Goal: Contribute content: Contribute content

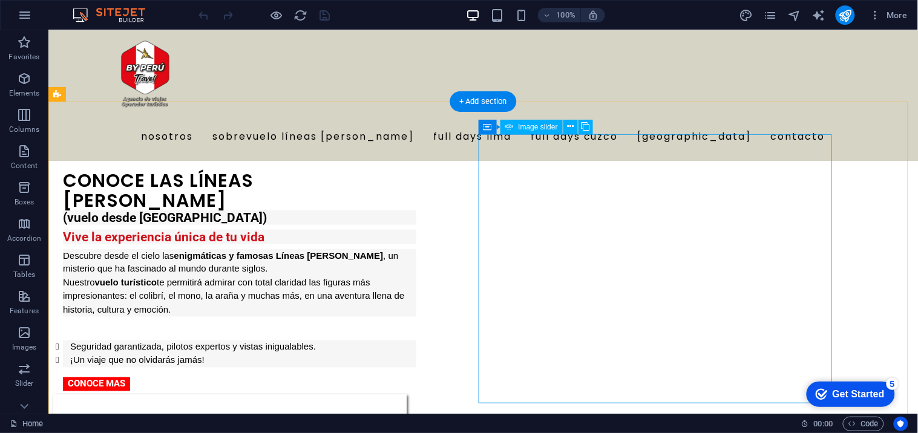
scroll to position [336, 0]
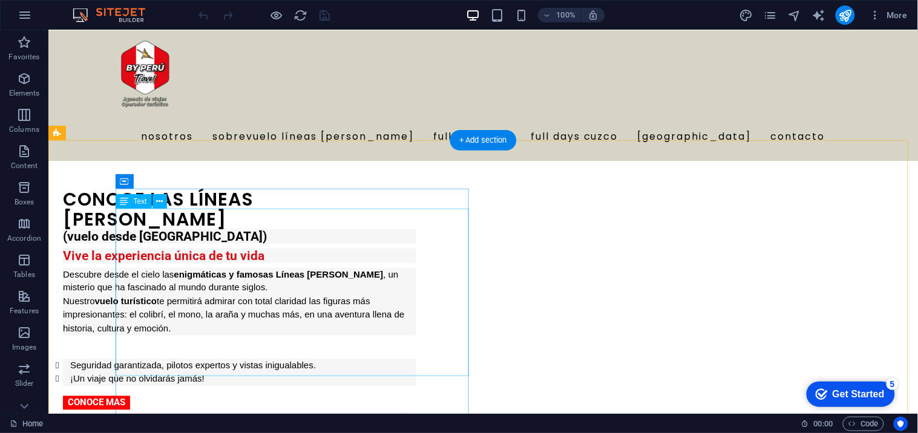
click at [155, 229] on div "(vuelo desde [GEOGRAPHIC_DATA]) Vive la experiencia única de tu vida Descubre d…" at bounding box center [238, 307] width 353 height 157
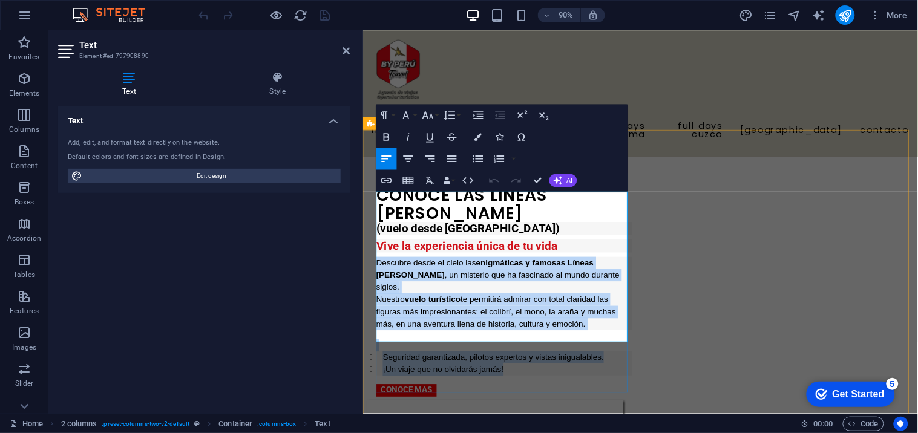
scroll to position [403, 0]
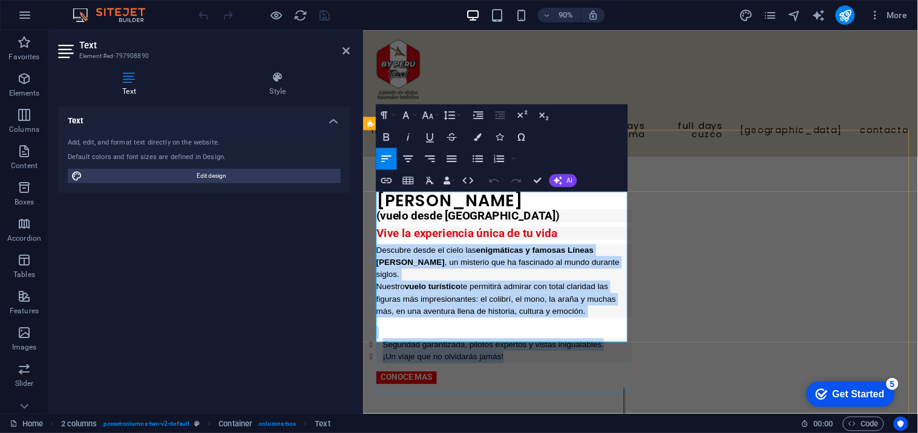
drag, startPoint x: 379, startPoint y: 318, endPoint x: 650, endPoint y: 367, distance: 276.0
click at [650, 367] on div "(vuelo desde [GEOGRAPHIC_DATA]) Vive la experiencia única de tu vida Descubre d…" at bounding box center [519, 314] width 284 height 171
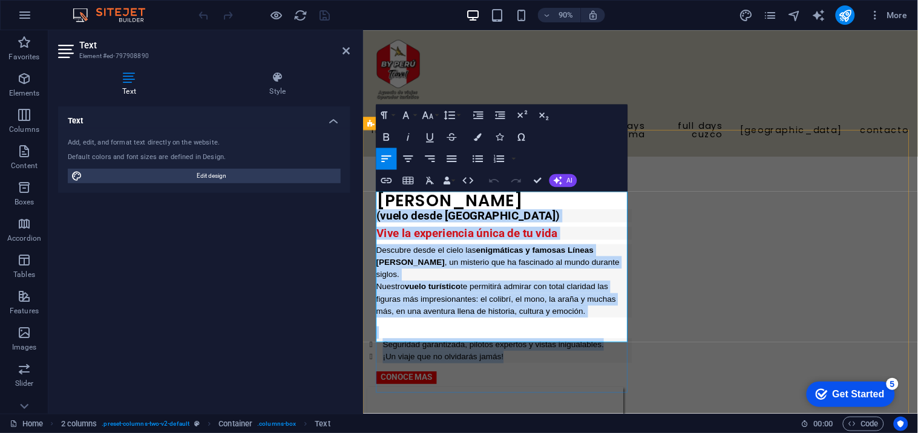
drag, startPoint x: 377, startPoint y: 210, endPoint x: 622, endPoint y: 391, distance: 304.8
click at [622, 390] on div "CONOCE LAS LÍNEAS [PERSON_NAME] (vuelo desde [GEOGRAPHIC_DATA]) Vive la experie…" at bounding box center [519, 306] width 284 height 235
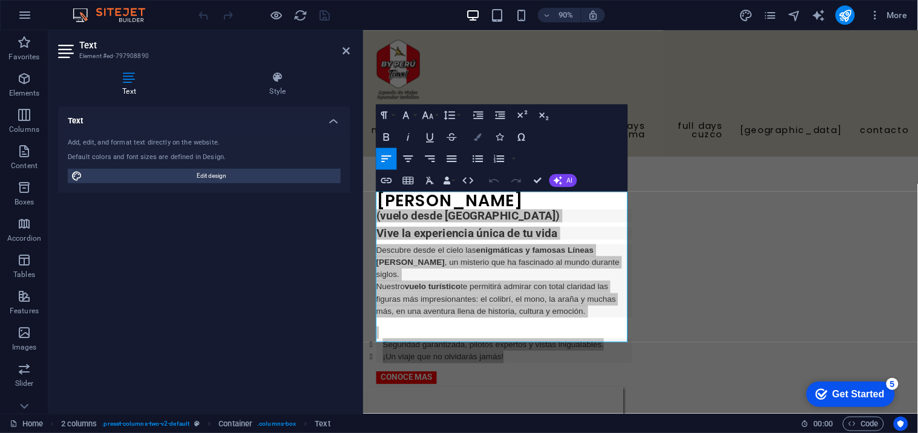
click at [473, 135] on button "Colors" at bounding box center [478, 137] width 21 height 22
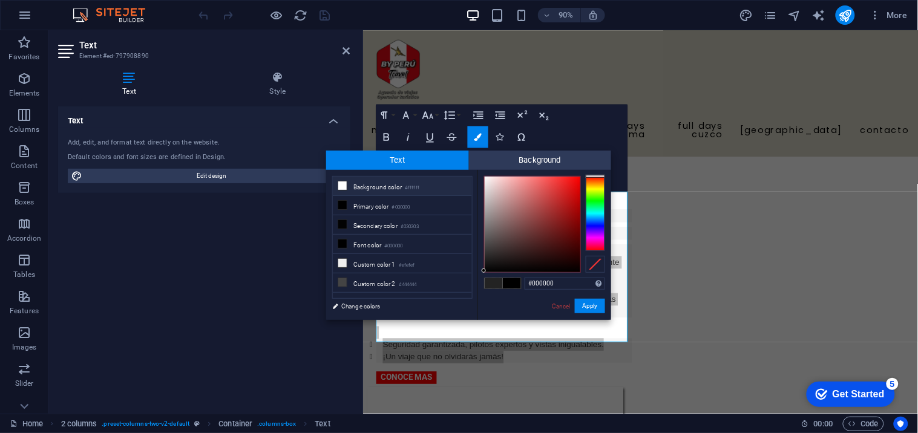
click at [342, 183] on icon at bounding box center [342, 185] width 8 height 8
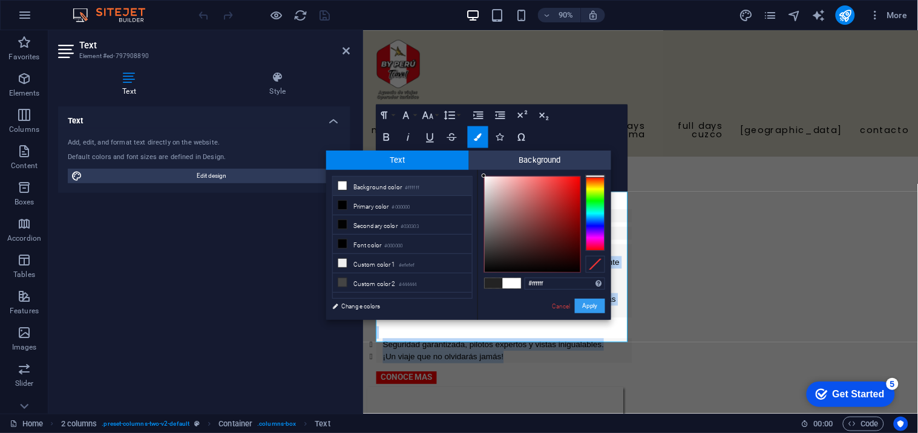
click at [593, 307] on button "Apply" at bounding box center [590, 306] width 30 height 15
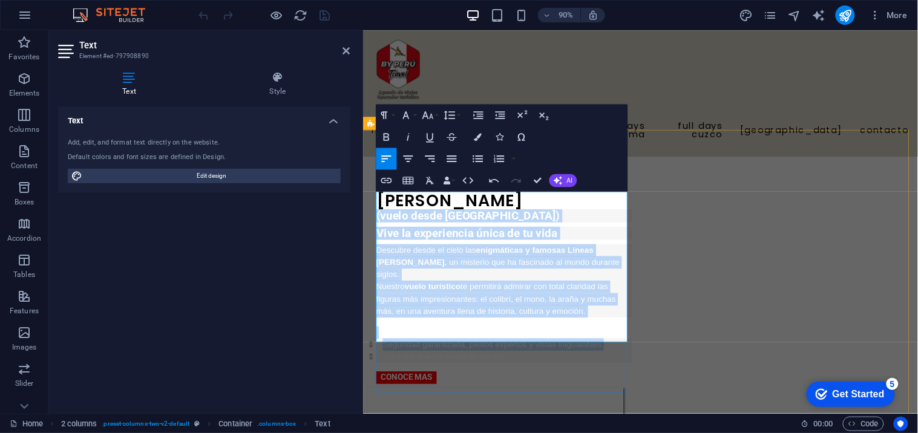
click at [592, 367] on div "(vuelo desde [GEOGRAPHIC_DATA]) Vive la experiencia única de tu vida Descubre d…" at bounding box center [519, 314] width 284 height 171
click at [580, 386] on li "¡Un viaje que no olvidarás jamás!" at bounding box center [522, 393] width 277 height 14
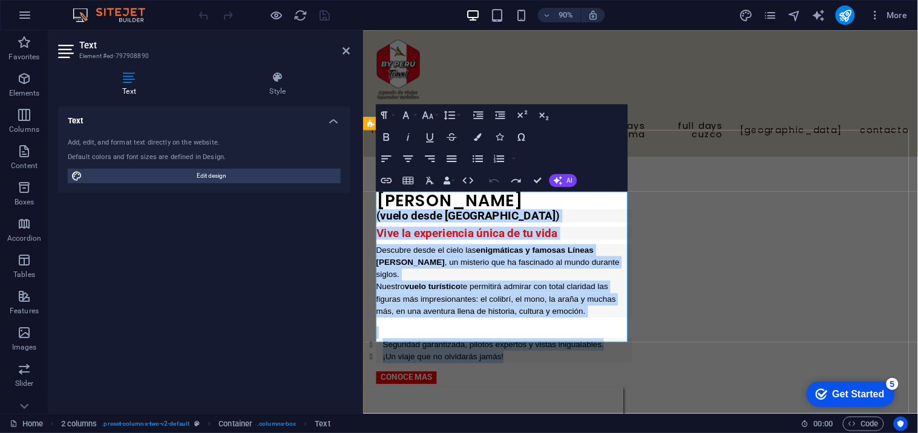
drag, startPoint x: 542, startPoint y: 360, endPoint x: 781, endPoint y: 210, distance: 282.6
click at [372, 213] on div "CONOCE LAS LÍNEAS [PERSON_NAME] (vuelo desde [GEOGRAPHIC_DATA]) Vive la experie…" at bounding box center [670, 423] width 616 height 567
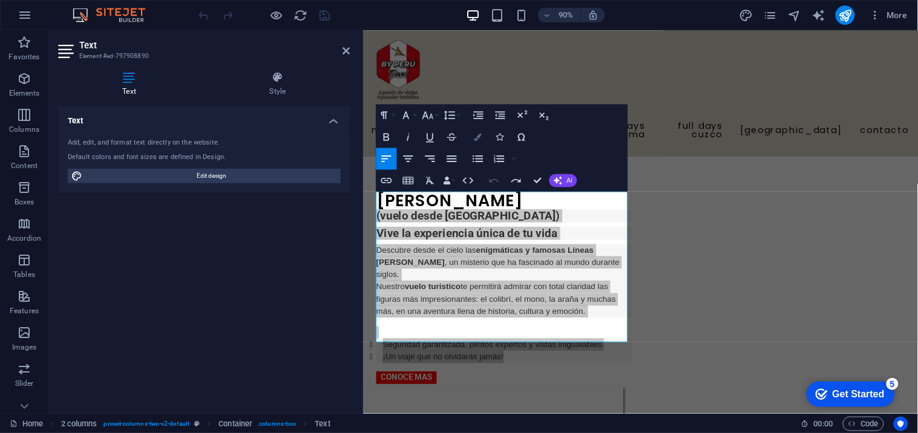
click at [476, 133] on icon "button" at bounding box center [478, 137] width 8 height 8
type input "#000000"
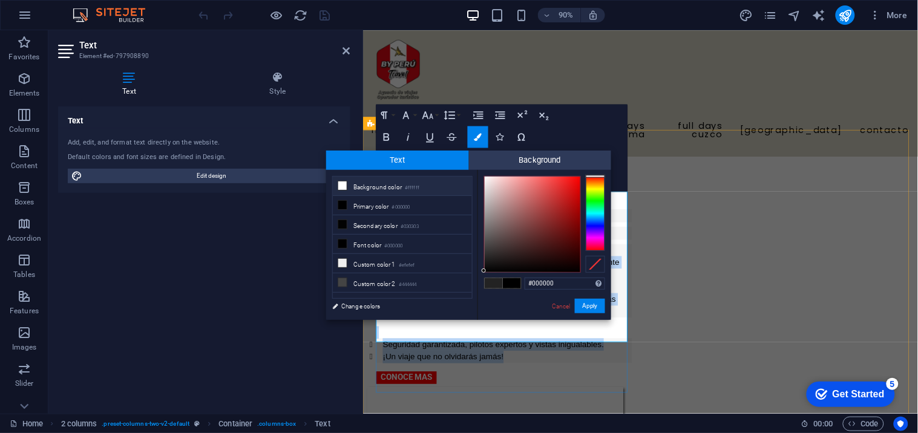
click at [555, 386] on li "¡Un viaje que no olvidarás jamás!" at bounding box center [522, 393] width 277 height 14
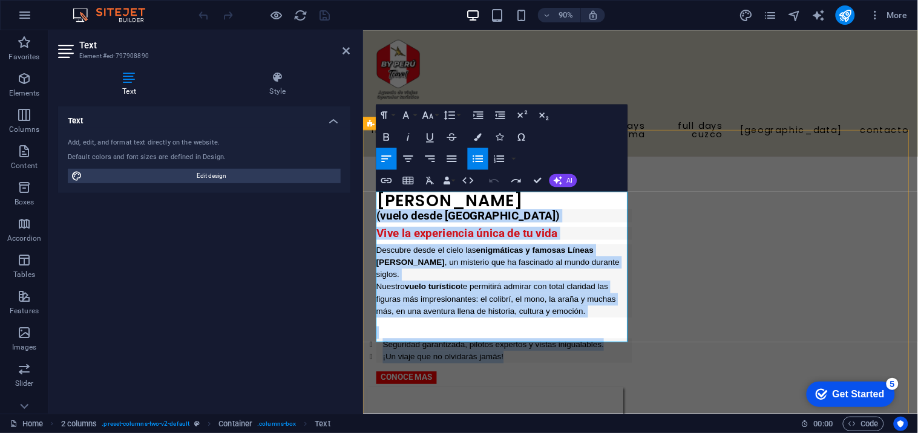
drag, startPoint x: 548, startPoint y: 365, endPoint x: 365, endPoint y: 203, distance: 243.8
click at [365, 203] on div "CONOCE LAS LÍNEAS [PERSON_NAME] (vuelo desde [GEOGRAPHIC_DATA]) Vive la experie…" at bounding box center [670, 423] width 616 height 567
click at [427, 181] on icon "button" at bounding box center [430, 181] width 8 height 8
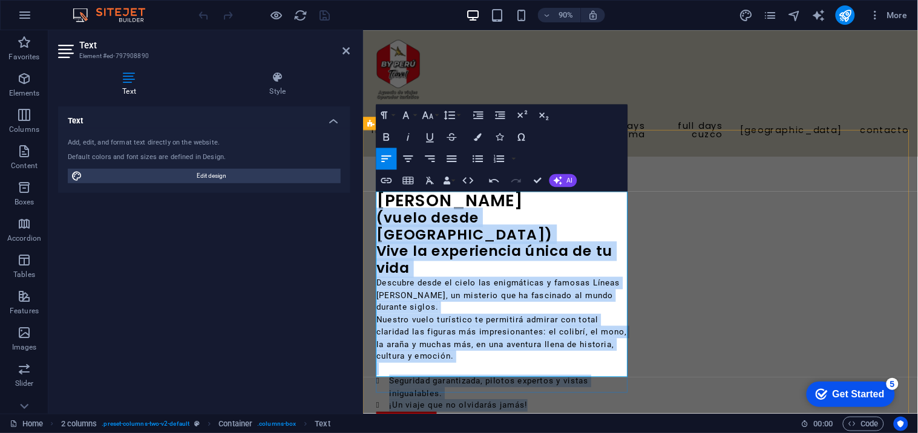
click at [430, 266] on h2 "Vive la experiencia única de tu vida" at bounding box center [519, 285] width 284 height 38
drag, startPoint x: 427, startPoint y: 259, endPoint x: 380, endPoint y: 218, distance: 62.6
click at [380, 229] on div "(vuelo desde [GEOGRAPHIC_DATA]) Vive la experiencia única de tu vida Descubre d…" at bounding box center [519, 341] width 284 height 225
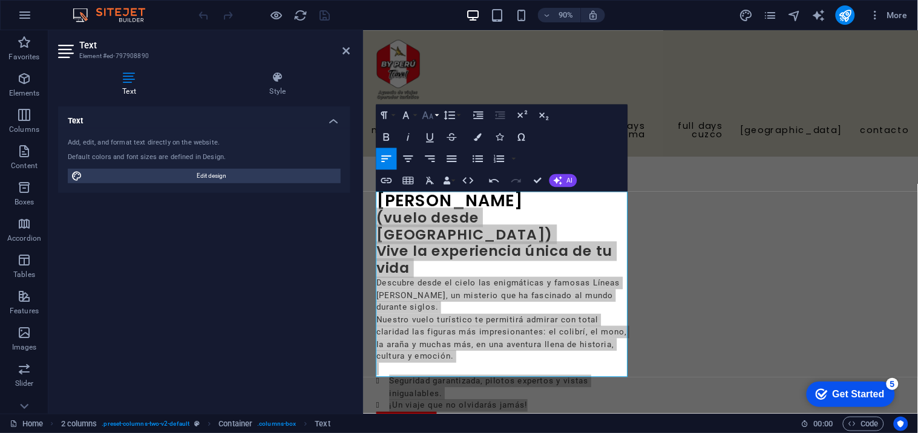
click at [434, 117] on button "Font Size" at bounding box center [429, 116] width 21 height 22
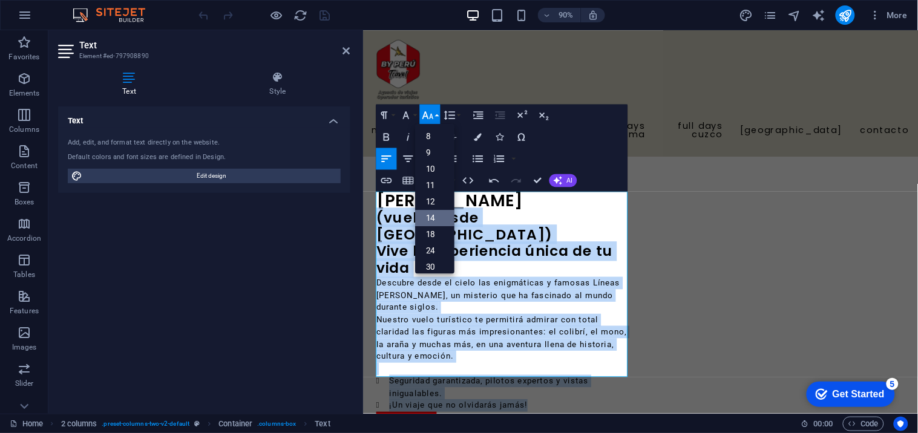
click at [437, 212] on link "14" at bounding box center [434, 218] width 39 height 16
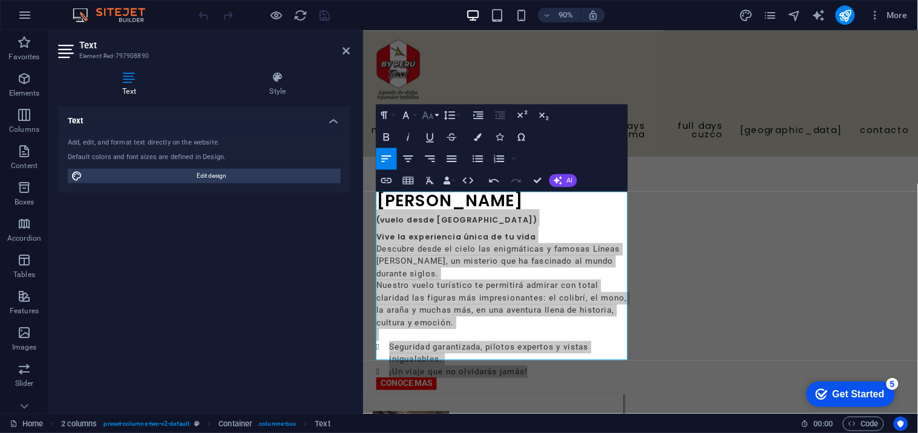
click at [437, 117] on button "Font Size" at bounding box center [429, 116] width 21 height 22
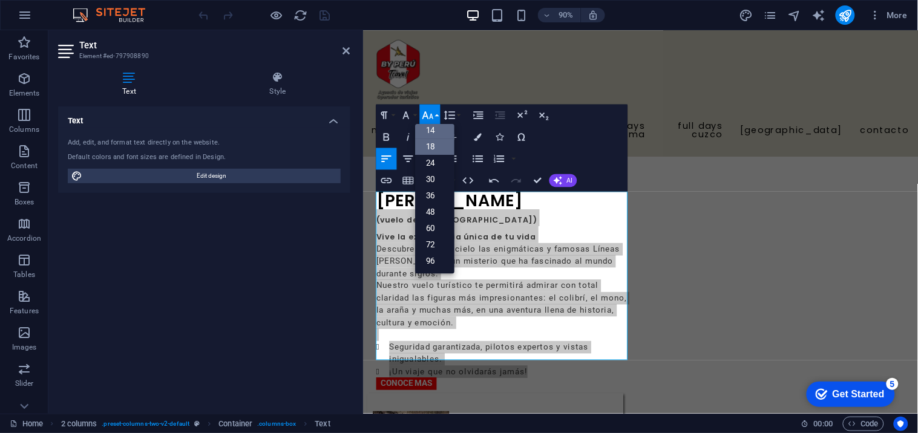
scroll to position [97, 0]
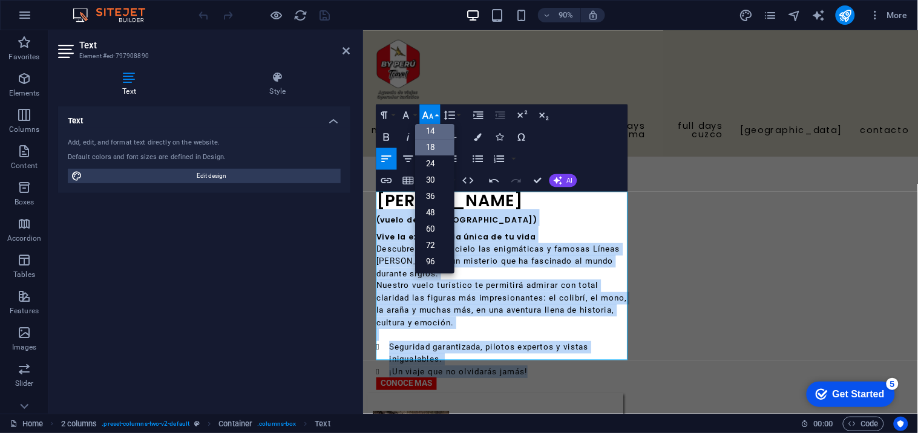
click at [434, 142] on link "18" at bounding box center [434, 147] width 39 height 16
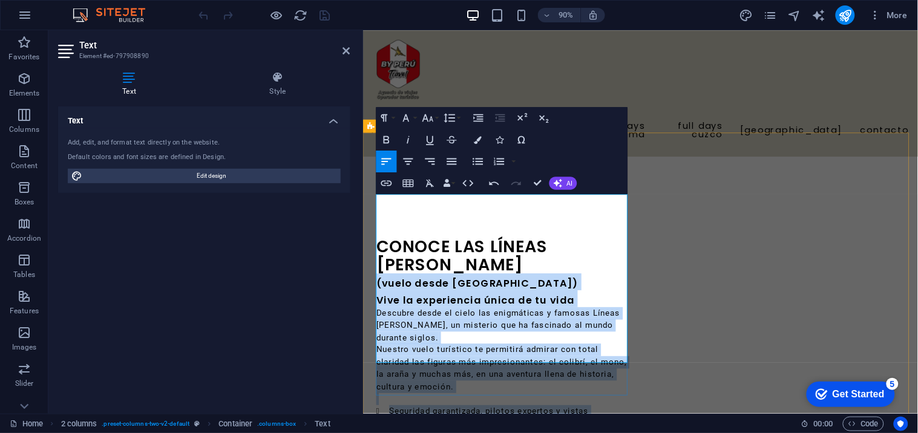
scroll to position [403, 0]
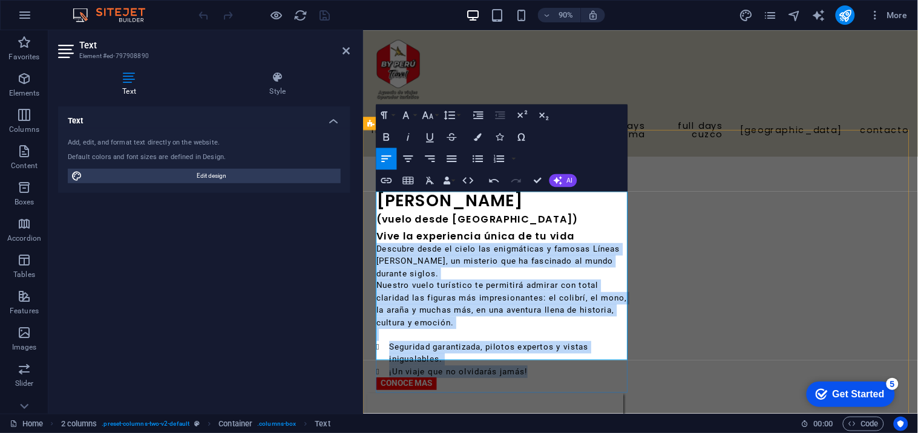
drag, startPoint x: 551, startPoint y: 390, endPoint x: 377, endPoint y: 255, distance: 220.7
click at [377, 255] on div "(vuelo desde [GEOGRAPHIC_DATA]) Vive la experiencia única de tu vida Descubre d…" at bounding box center [519, 323] width 284 height 188
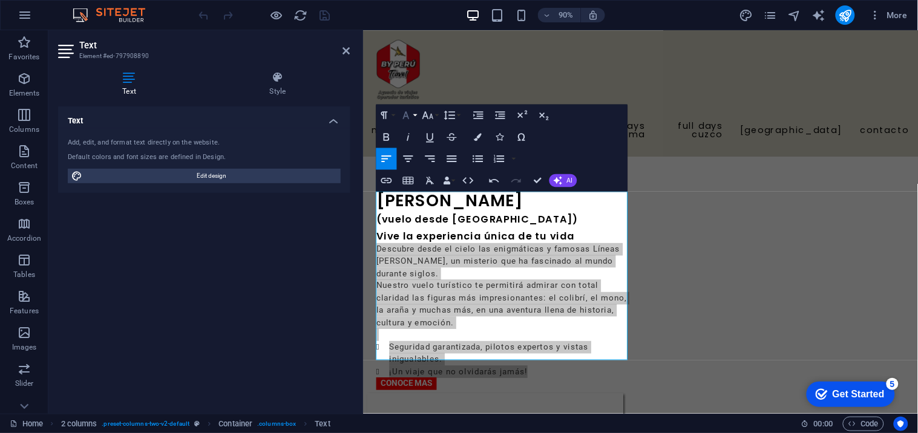
click at [409, 116] on icon "button" at bounding box center [405, 115] width 13 height 13
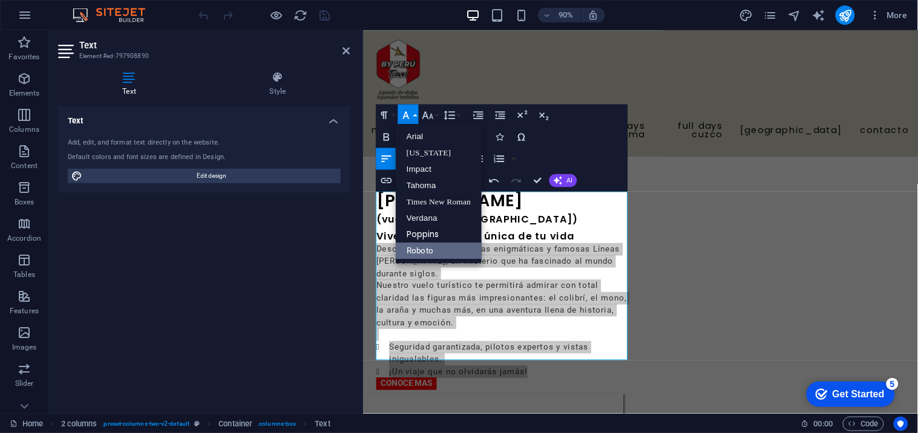
scroll to position [0, 0]
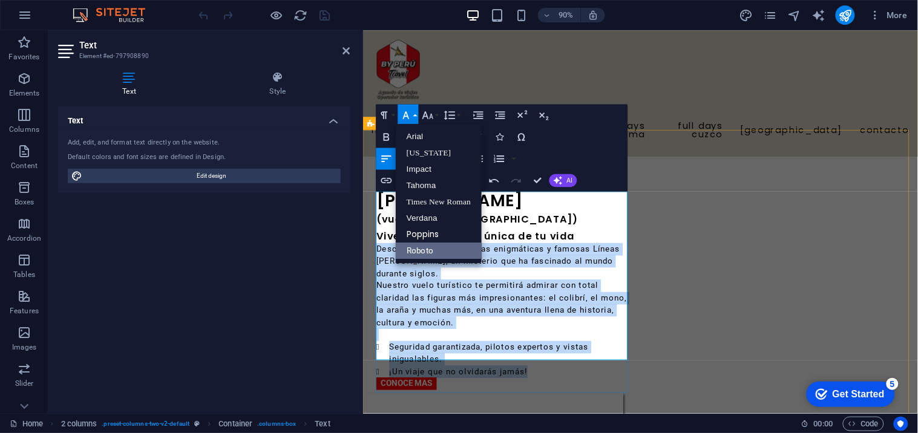
click at [529, 308] on p "Descubre desde el cielo las enigmáticas y famosas Líneas [PERSON_NAME], un mist…" at bounding box center [519, 314] width 284 height 96
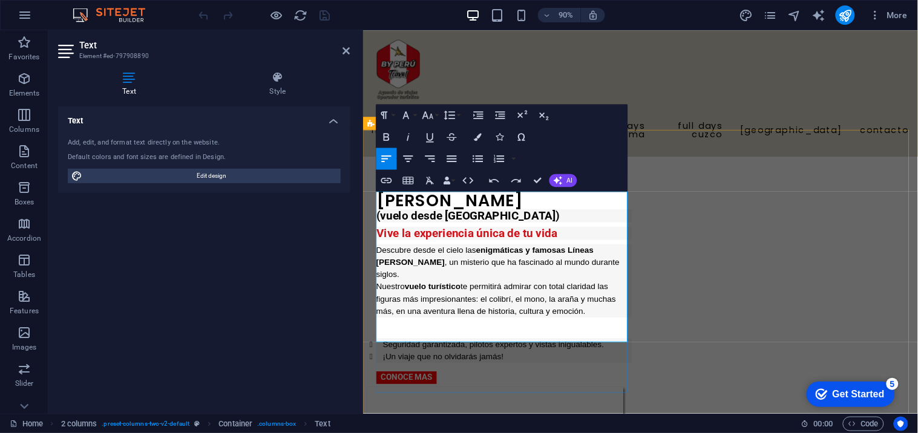
click at [550, 313] on p "Descubre desde el cielo las enigmáticas y famosas Líneas [PERSON_NAME] , un mis…" at bounding box center [519, 308] width 284 height 82
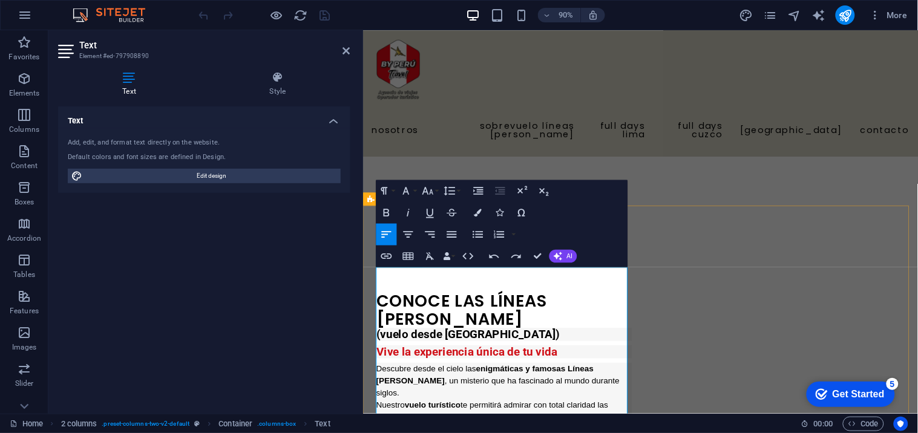
scroll to position [269, 0]
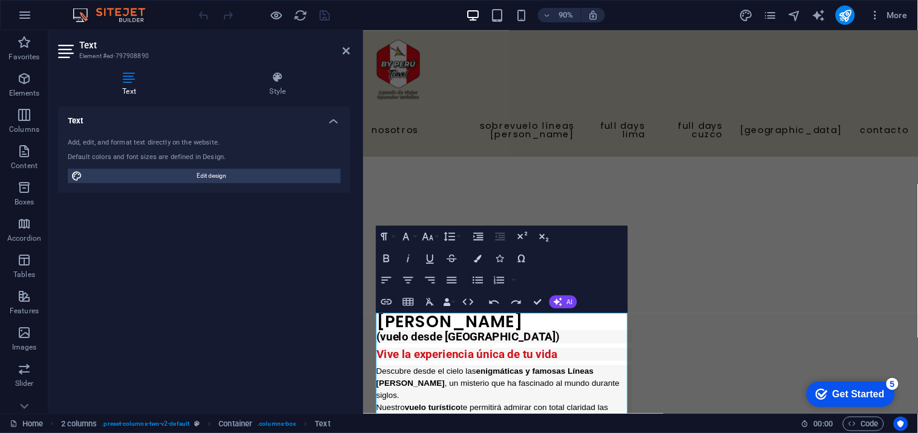
click at [362, 276] on aside "Text Element #ed-797908890 Text Style Text Add, edit, and format text directly …" at bounding box center [205, 221] width 315 height 383
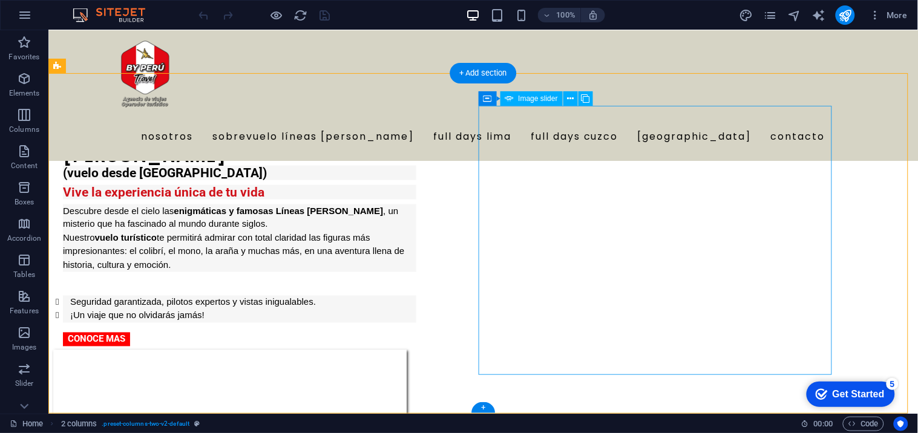
scroll to position [403, 0]
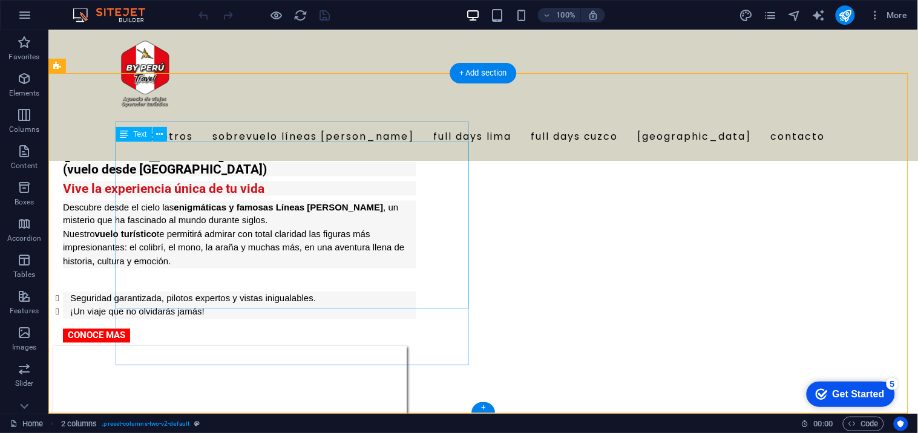
click at [264, 290] on div "(vuelo desde [GEOGRAPHIC_DATA]) Vive la experiencia única de tu vida Descubre d…" at bounding box center [238, 239] width 353 height 157
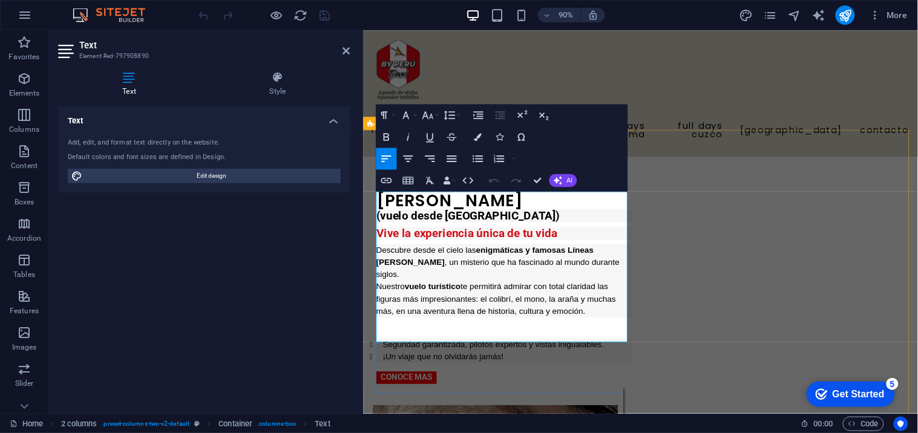
click at [527, 386] on li "¡Un viaje que no olvidarás jamás!" at bounding box center [522, 393] width 277 height 14
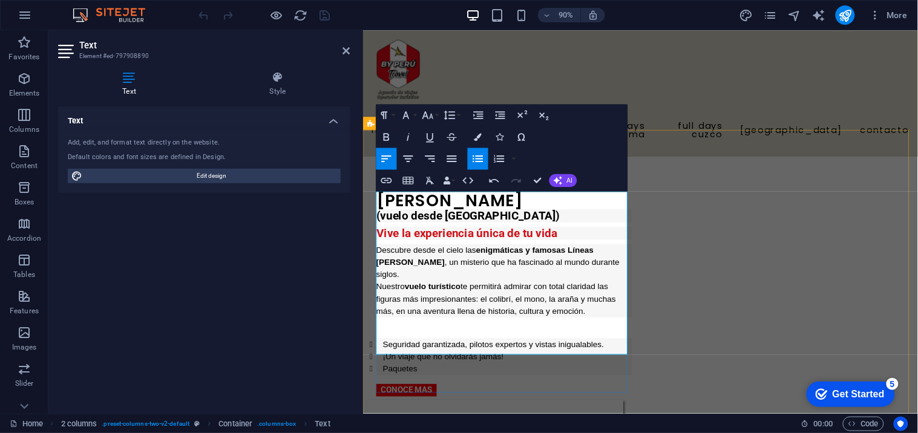
click at [527, 386] on li "¡Un viaje que no olvidarás jamás!" at bounding box center [522, 393] width 277 height 14
drag, startPoint x: 481, startPoint y: 374, endPoint x: 472, endPoint y: 372, distance: 9.4
click at [472, 390] on li "Paquetes" at bounding box center [522, 406] width 277 height 14
drag, startPoint x: 440, startPoint y: 370, endPoint x: 384, endPoint y: 374, distance: 56.5
click at [384, 390] on li "Paquetes" at bounding box center [522, 406] width 277 height 14
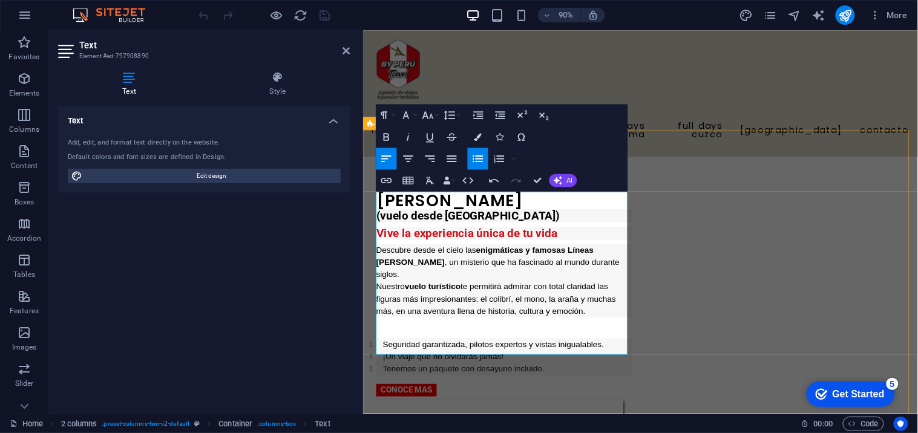
click at [663, 362] on div "CONOCE LAS LÍNEAS [PERSON_NAME] (vuelo desde [GEOGRAPHIC_DATA]) Vive la experie…" at bounding box center [670, 430] width 616 height 581
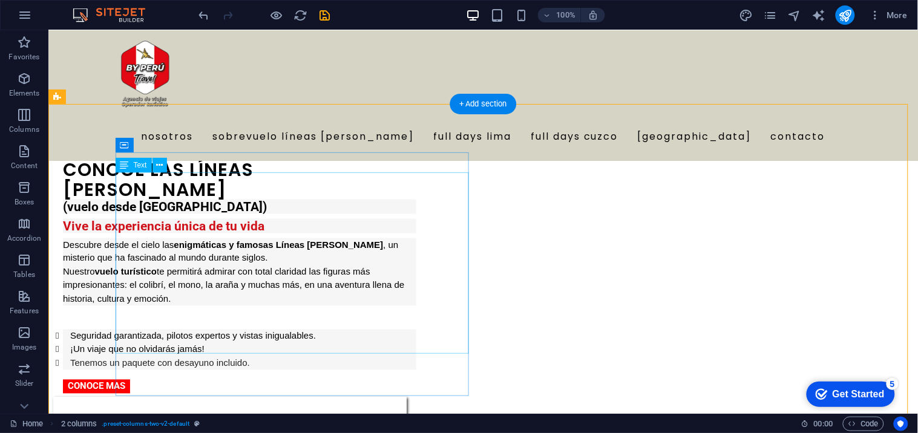
scroll to position [364, 0]
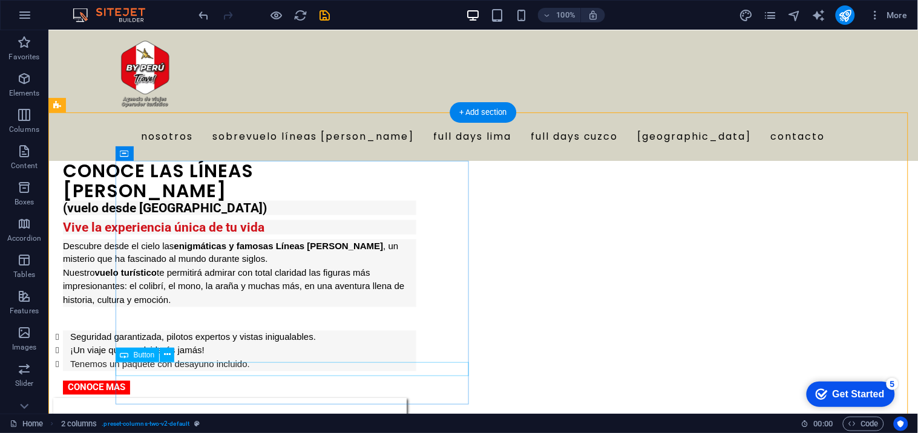
click at [171, 380] on div "CONOCE MAS" at bounding box center [238, 387] width 353 height 14
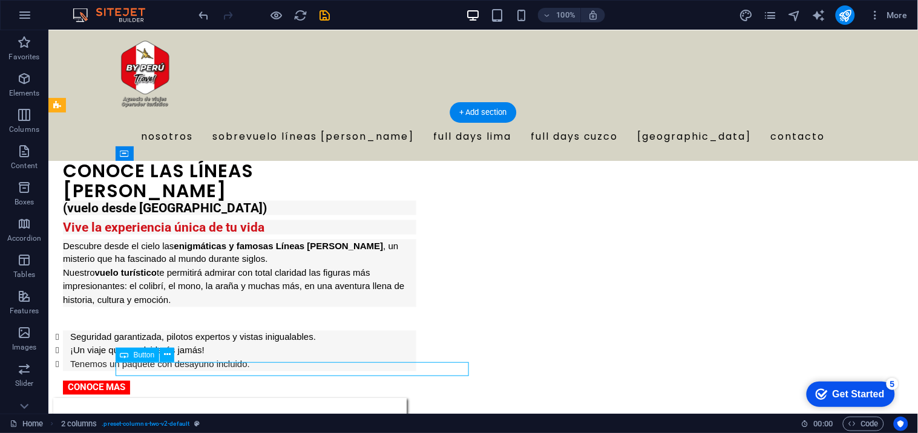
click at [171, 380] on div "CONOCE MAS" at bounding box center [238, 387] width 353 height 14
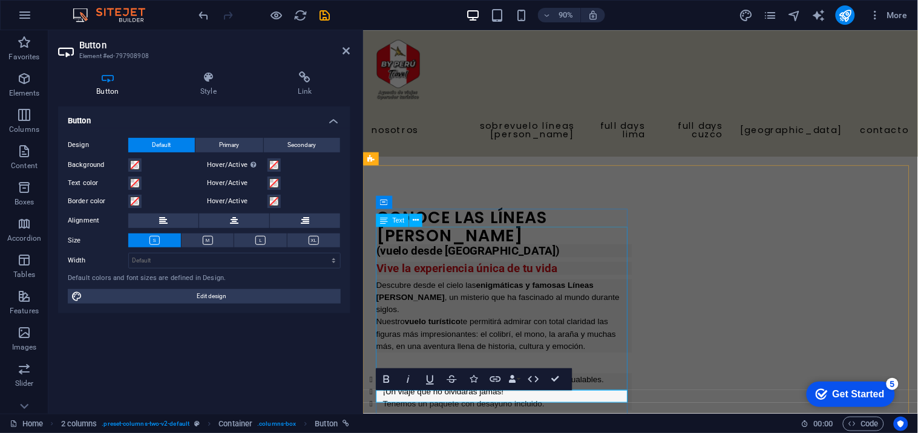
click at [596, 356] on div "(vuelo desde [GEOGRAPHIC_DATA]) Vive la experiencia única de tu vida Descubre d…" at bounding box center [519, 359] width 284 height 184
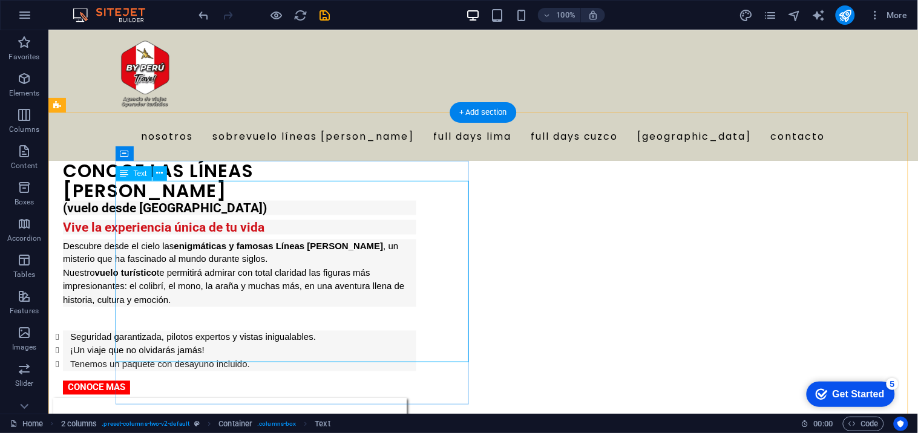
click at [308, 346] on div "(vuelo desde [GEOGRAPHIC_DATA]) Vive la experiencia única de tu vida Descubre d…" at bounding box center [238, 285] width 353 height 171
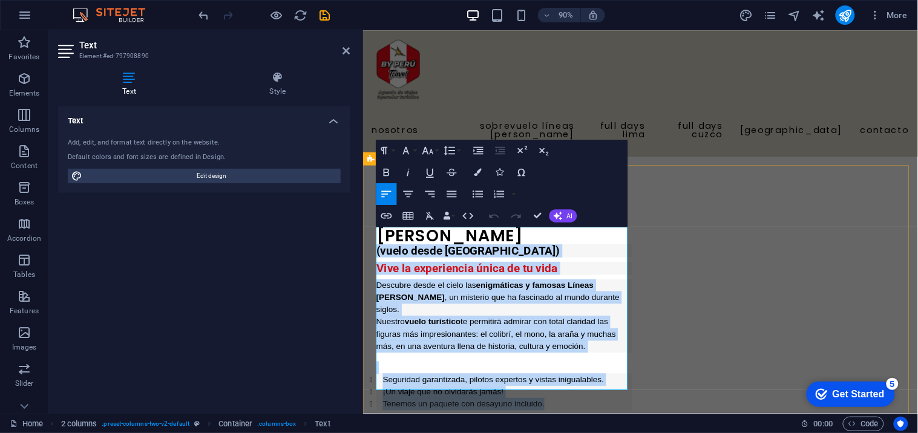
drag, startPoint x: 570, startPoint y: 412, endPoint x: 366, endPoint y: 251, distance: 259.7
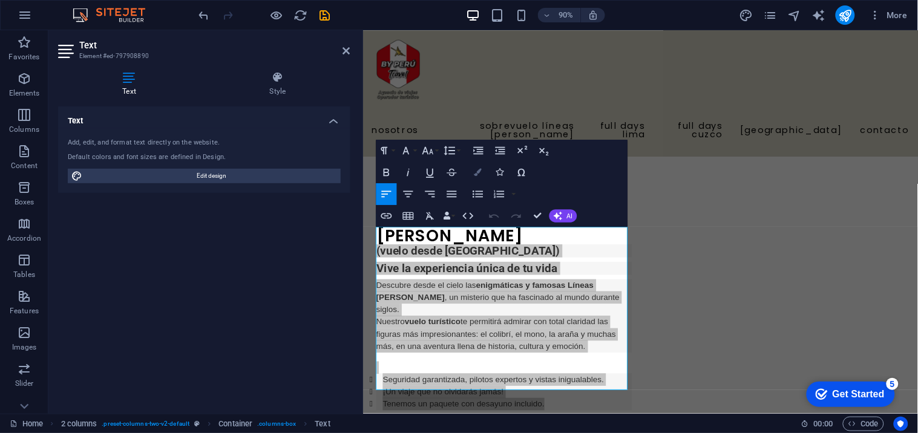
click at [477, 165] on button "Colors" at bounding box center [478, 172] width 21 height 22
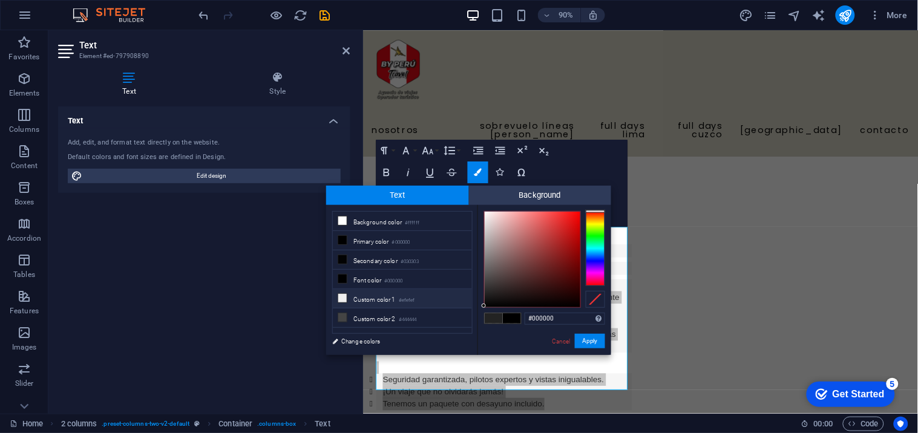
click at [377, 299] on li "Custom color 1 #efefef" at bounding box center [402, 298] width 139 height 19
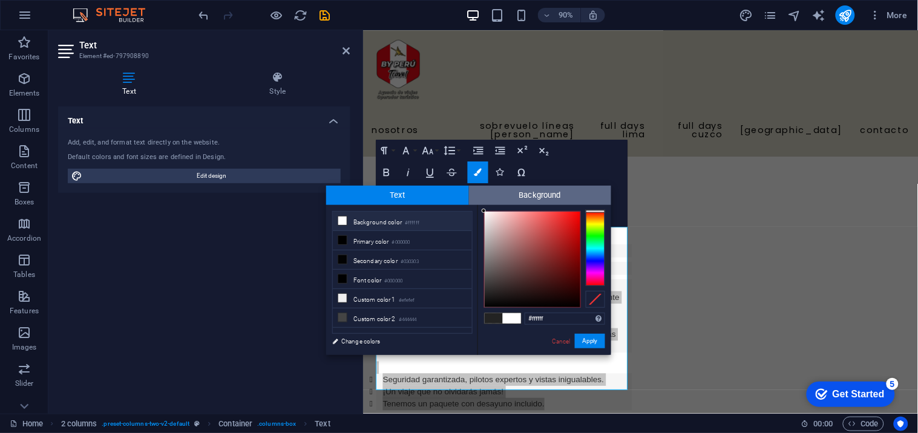
drag, startPoint x: 481, startPoint y: 215, endPoint x: 481, endPoint y: 203, distance: 12.1
click at [481, 203] on div "Text Background less Background color #ffffff Primary color #000000 Secondary c…" at bounding box center [468, 270] width 285 height 169
click at [477, 208] on div "#ffffff Supported formats #0852ed rgb(8, 82, 237) rgba(8, 82, 237, 90%) hsv(221…" at bounding box center [544, 367] width 134 height 325
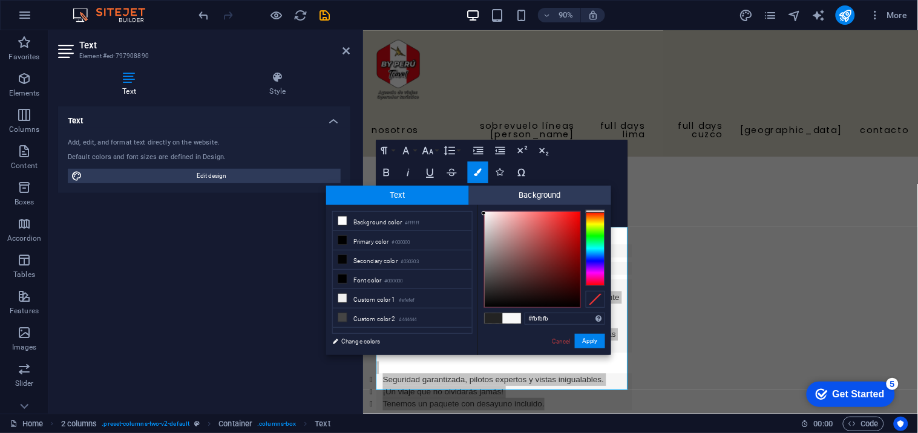
type input "#fdfdfd"
click at [481, 212] on div at bounding box center [483, 211] width 4 height 4
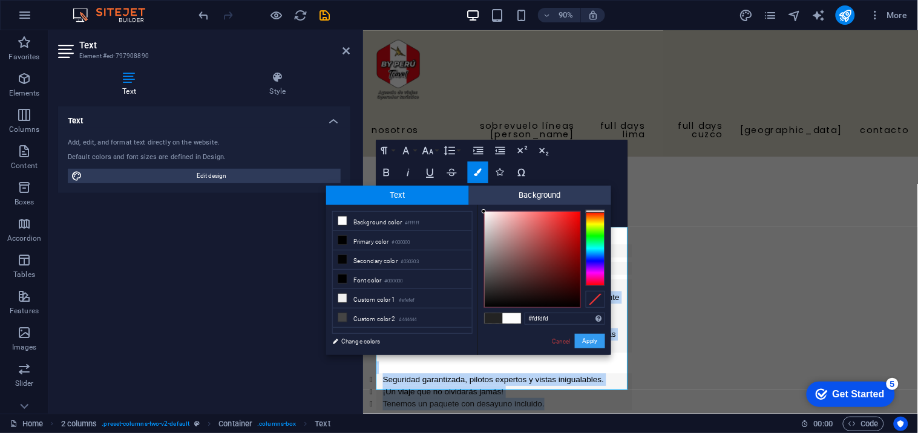
click at [591, 339] on button "Apply" at bounding box center [590, 341] width 30 height 15
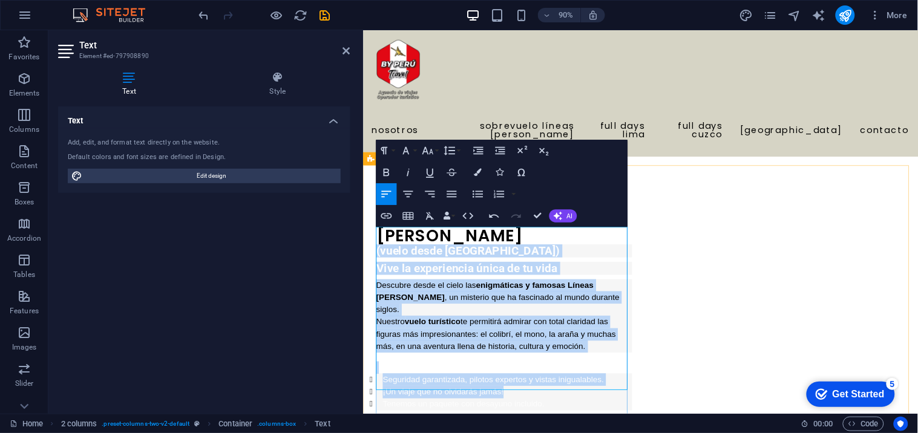
click at [544, 390] on p at bounding box center [519, 404] width 284 height 14
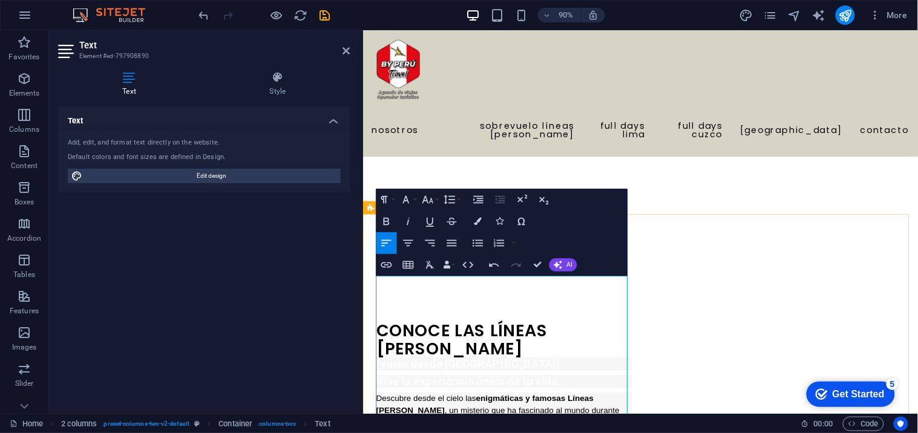
scroll to position [230, 0]
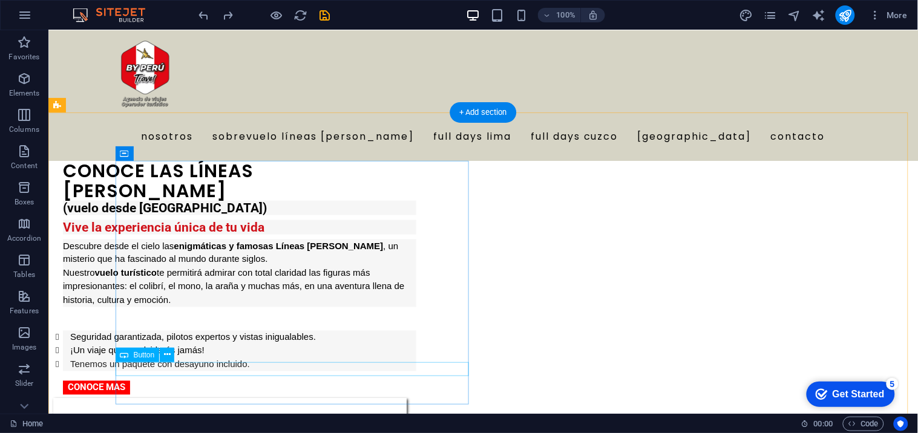
scroll to position [297, 0]
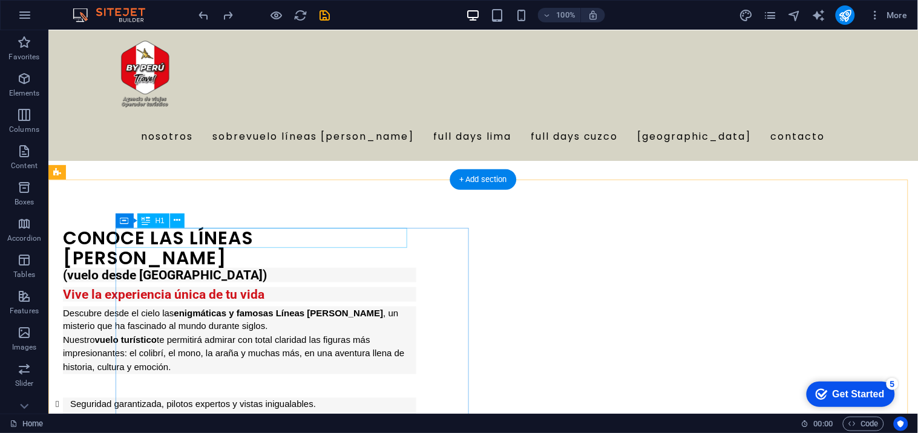
click at [116, 238] on div "CONOCE LAS LÍNEAS [PERSON_NAME]" at bounding box center [238, 247] width 353 height 40
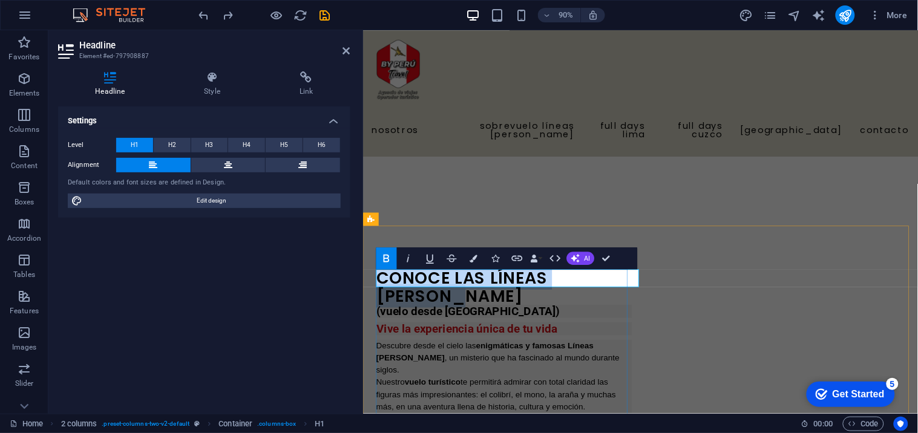
click at [378, 305] on strong "CONOCE LAS LÍNEAS [PERSON_NAME]" at bounding box center [472, 315] width 191 height 46
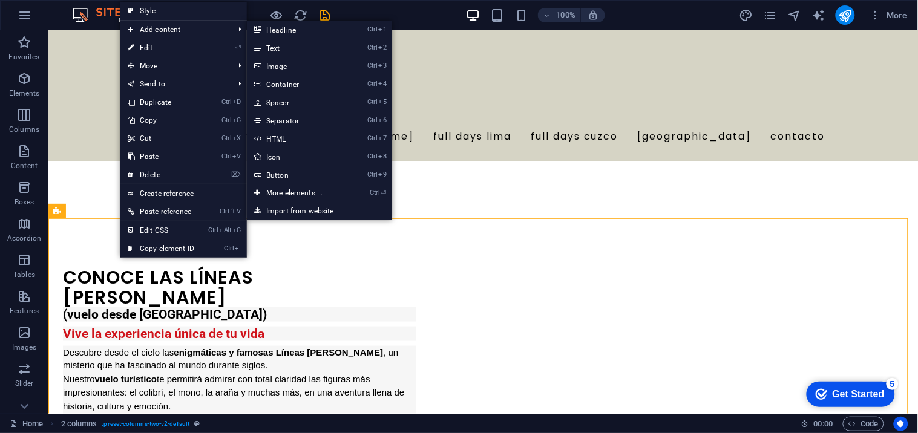
click at [279, 45] on link "Ctrl 2 Text" at bounding box center [297, 48] width 100 height 18
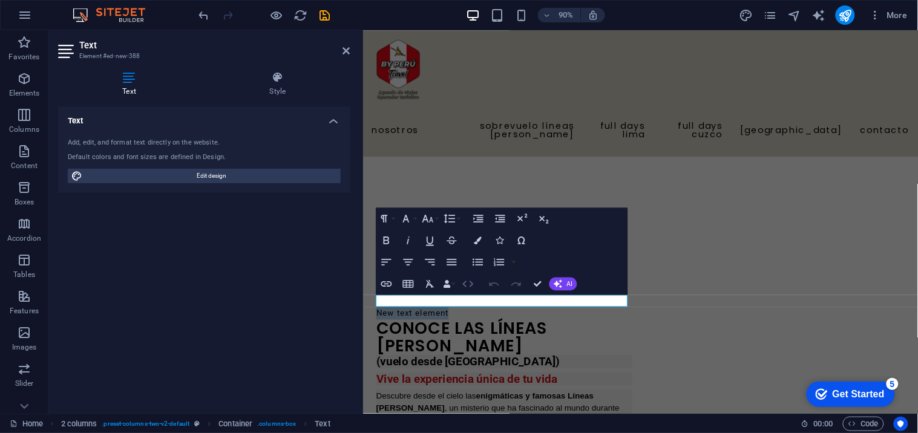
scroll to position [269, 0]
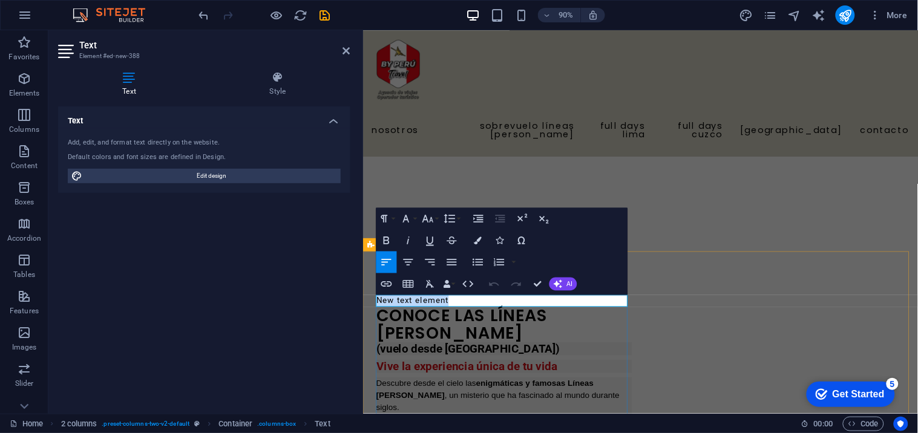
click at [475, 329] on p "New text element" at bounding box center [519, 330] width 284 height 14
click at [475, 331] on p "New text element" at bounding box center [519, 330] width 284 height 14
drag, startPoint x: 475, startPoint y: 331, endPoint x: 362, endPoint y: 336, distance: 112.6
drag, startPoint x: 471, startPoint y: 328, endPoint x: 363, endPoint y: 307, distance: 110.3
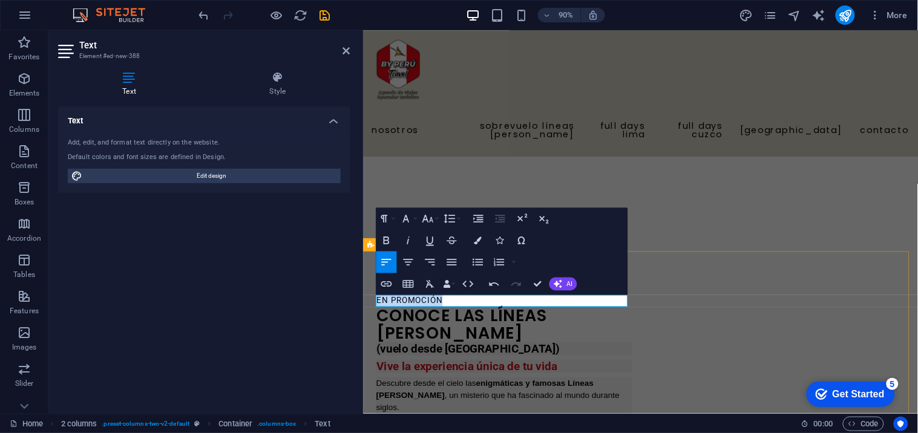
click at [474, 240] on icon "button" at bounding box center [478, 240] width 8 height 8
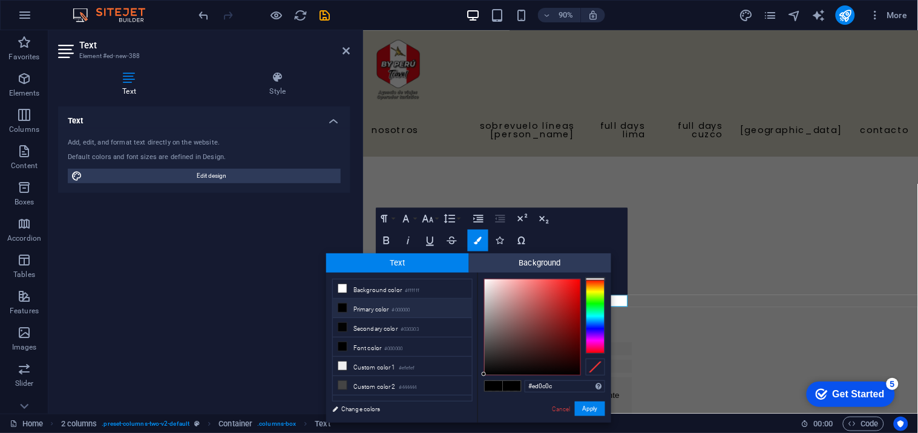
click at [575, 285] on div at bounding box center [532, 327] width 96 height 96
drag, startPoint x: 575, startPoint y: 285, endPoint x: 584, endPoint y: 275, distance: 14.1
click at [584, 275] on div "#ff0000 Supported formats #0852ed rgb(8, 82, 237) rgba(8, 82, 237, 90%) hsv(221…" at bounding box center [544, 435] width 134 height 325
type input "#ff0101"
click at [579, 278] on div at bounding box center [578, 278] width 4 height 4
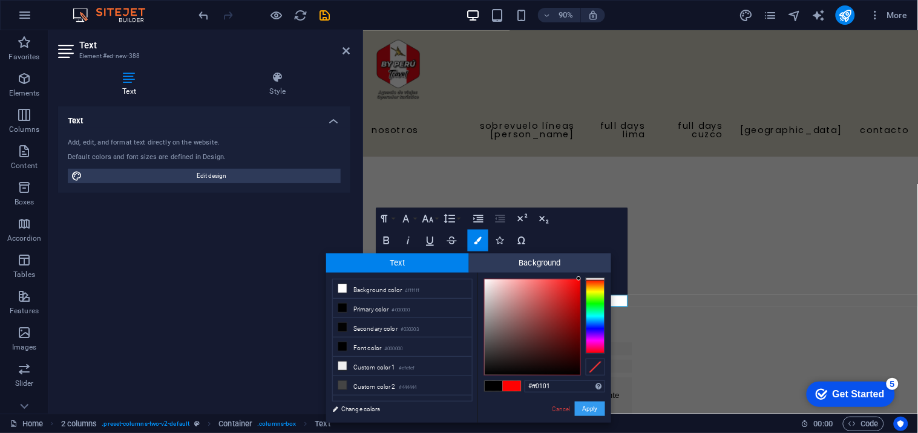
click at [595, 390] on button "Apply" at bounding box center [590, 409] width 30 height 15
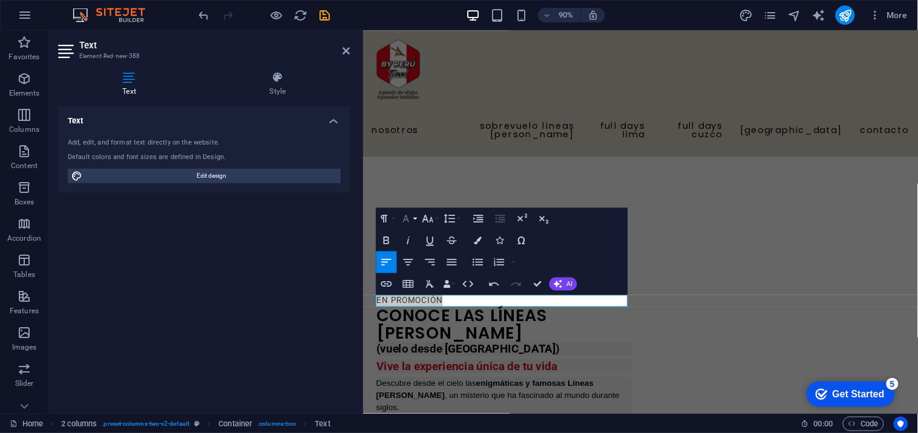
click at [416, 214] on button "Font Family" at bounding box center [407, 218] width 21 height 22
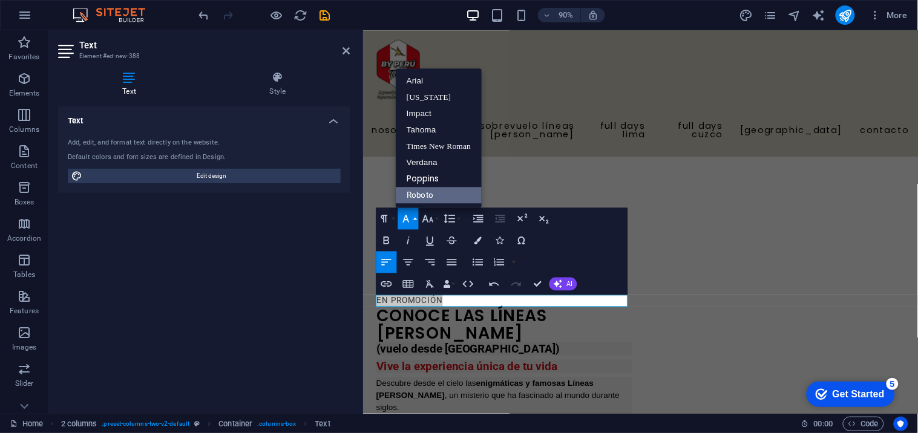
scroll to position [0, 0]
click at [419, 81] on link "Arial" at bounding box center [439, 81] width 86 height 16
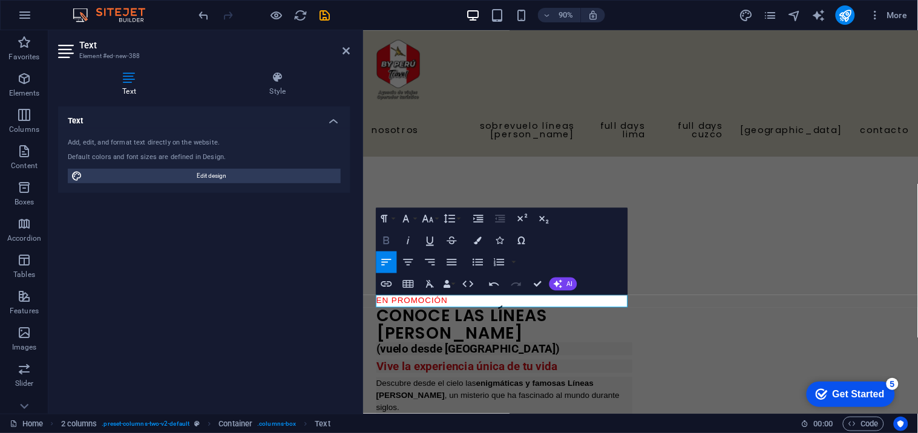
click at [385, 243] on icon "button" at bounding box center [386, 240] width 6 height 8
click at [435, 221] on button "Font Size" at bounding box center [429, 218] width 21 height 22
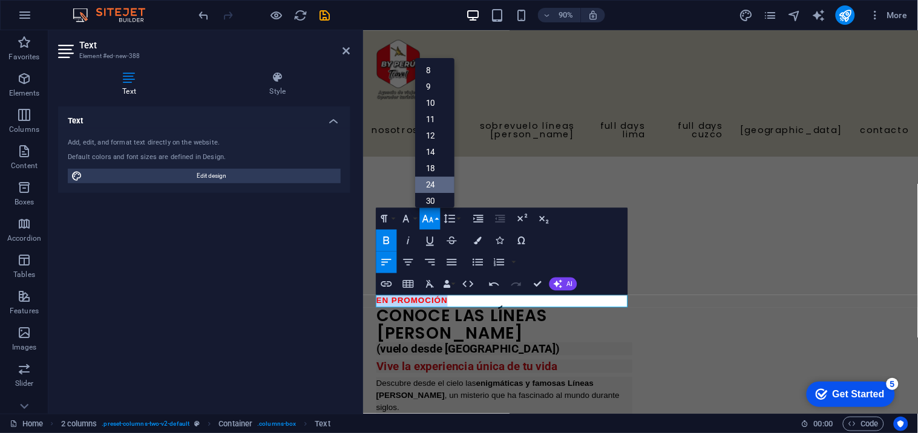
click at [442, 180] on link "24" at bounding box center [434, 185] width 39 height 16
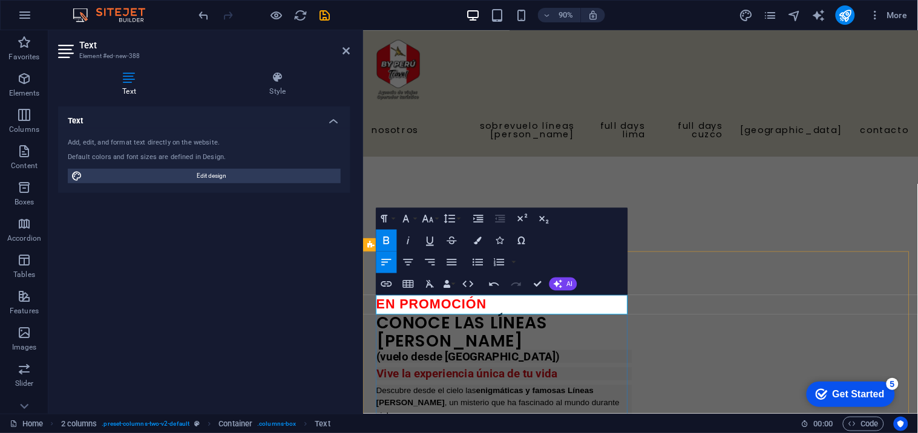
click at [524, 327] on p "EN PROMOCIÓN" at bounding box center [519, 334] width 284 height 22
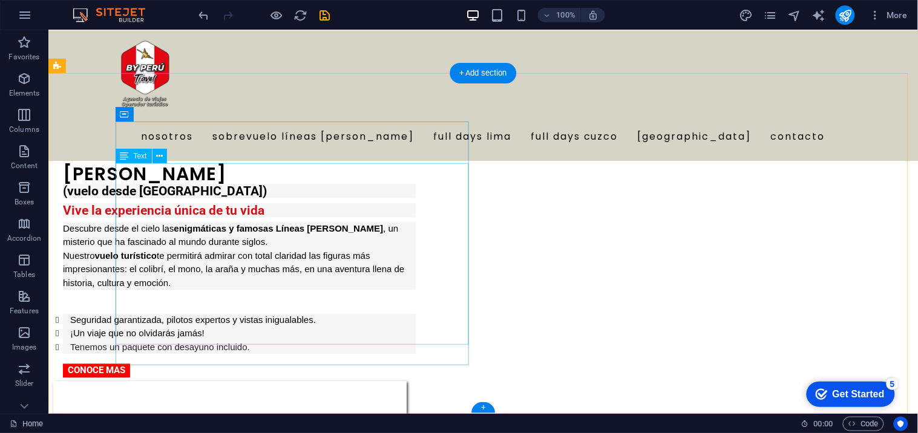
scroll to position [336, 0]
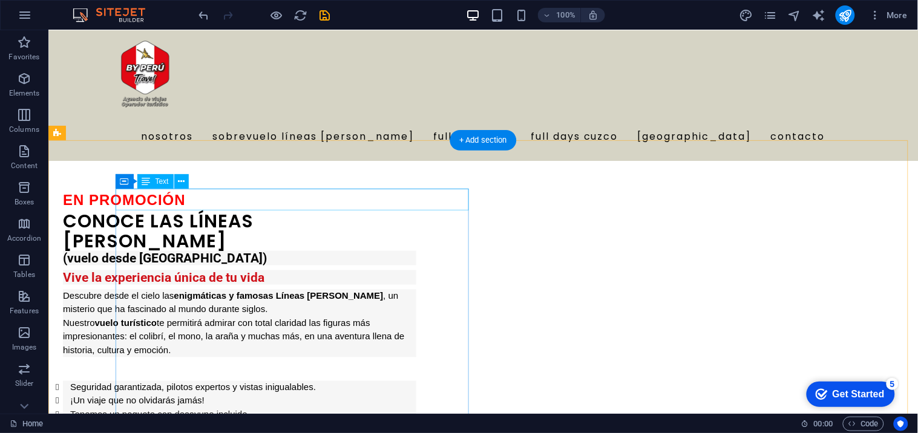
click at [246, 196] on div "EN PROMOCIÓN" at bounding box center [238, 200] width 353 height 22
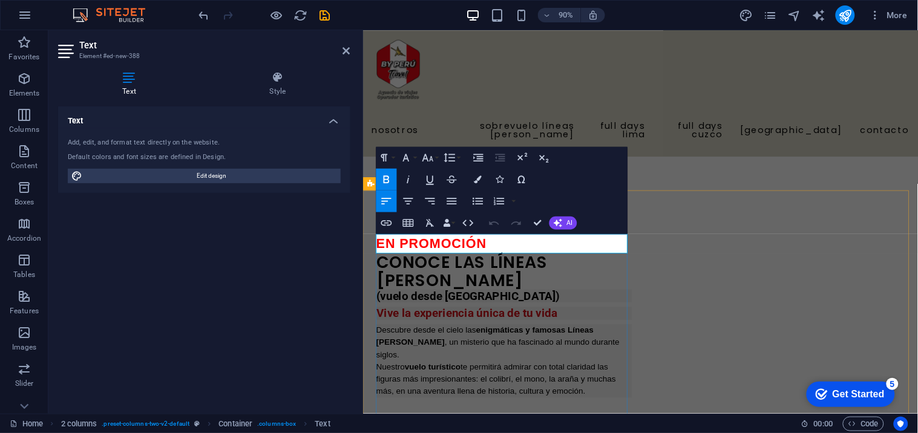
click at [518, 270] on p "EN PROMOCIÓN" at bounding box center [519, 267] width 284 height 22
click at [561, 270] on span "EN PROMOCIÓN DESDE S/300.00" at bounding box center [501, 266] width 248 height 16
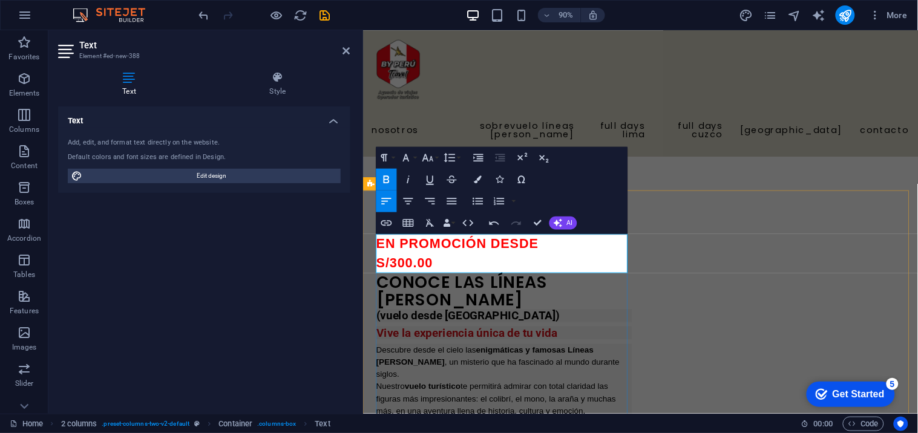
click at [483, 286] on p "EN PROMOCIÓN DESDE S/300.00" at bounding box center [519, 278] width 284 height 44
click at [349, 46] on icon at bounding box center [346, 51] width 7 height 10
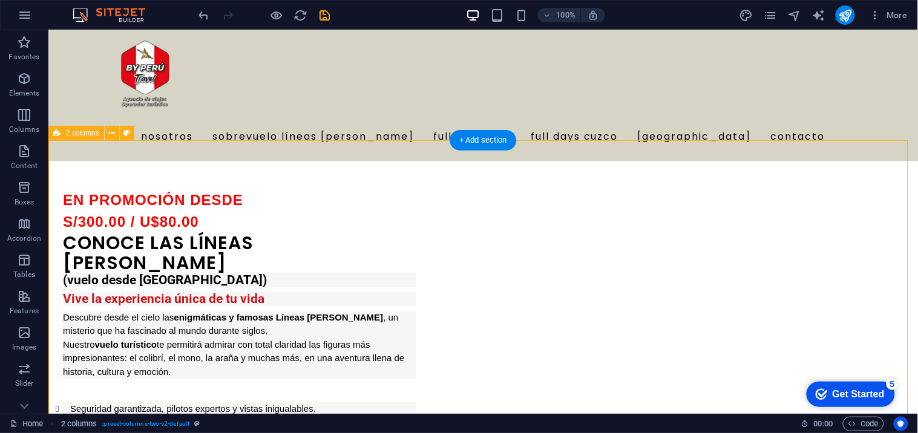
click at [239, 272] on div "(vuelo desde [GEOGRAPHIC_DATA]) Vive la experiencia única de tu vida Descubre d…" at bounding box center [238, 357] width 353 height 171
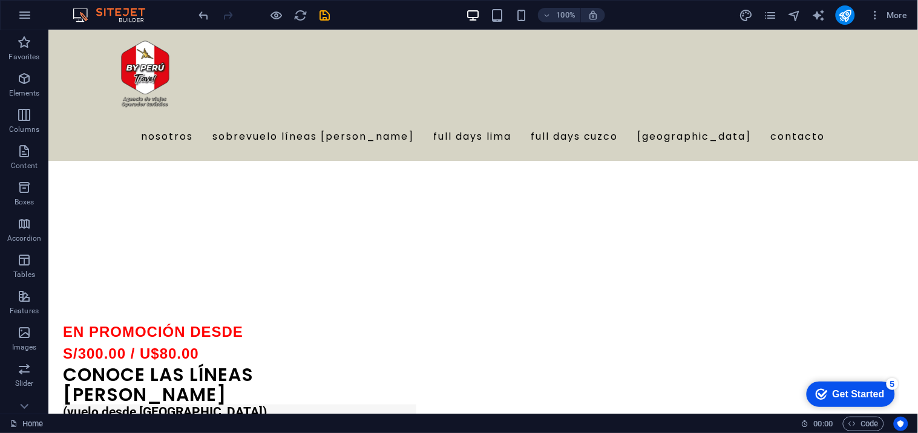
scroll to position [269, 0]
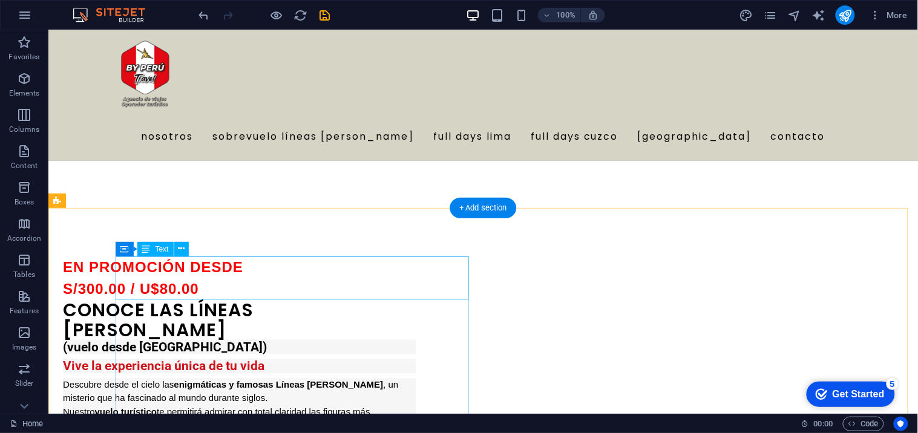
click at [176, 263] on div "EN PROMOCIÓN DESDE S/300.00 / U$80.00" at bounding box center [238, 278] width 353 height 44
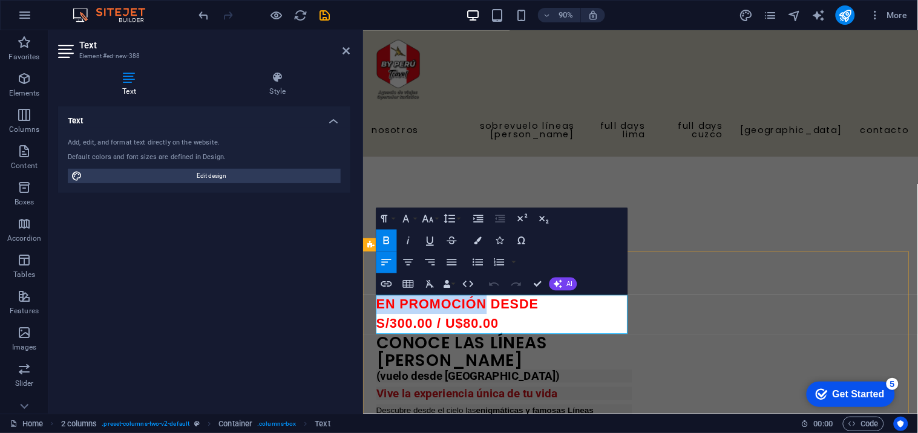
drag, startPoint x: 499, startPoint y: 333, endPoint x: 364, endPoint y: 329, distance: 134.9
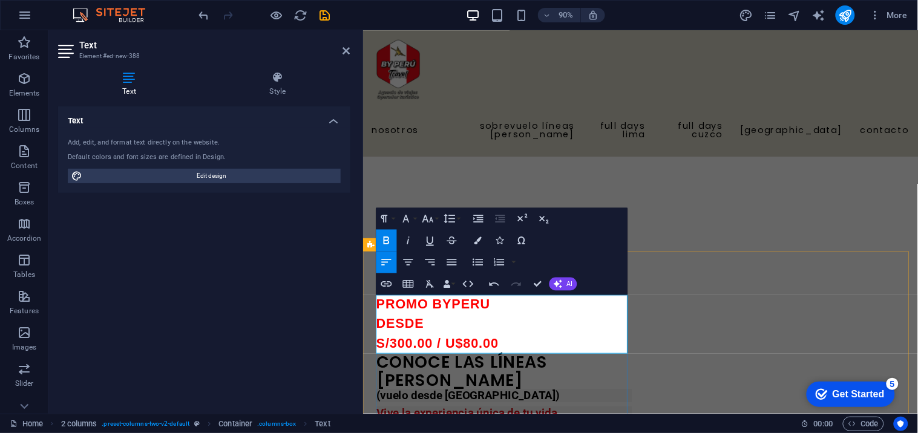
click at [450, 356] on p "PROMO BYPERU DESDE S/300.00 / U$80.00" at bounding box center [519, 355] width 284 height 65
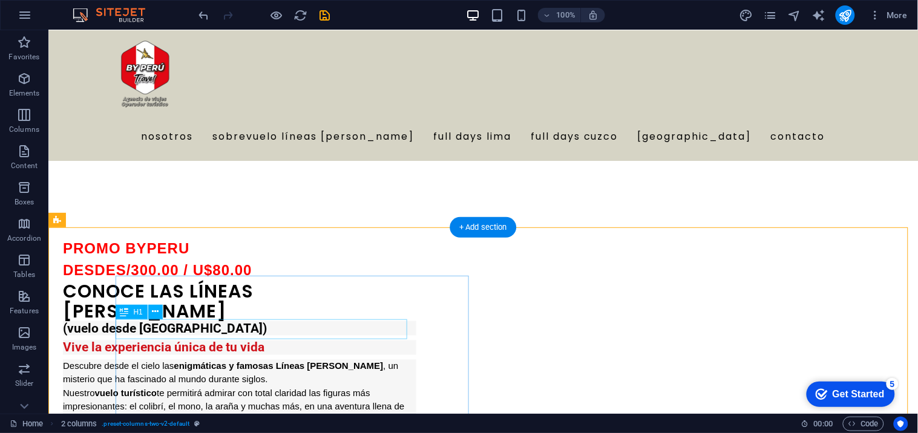
scroll to position [297, 0]
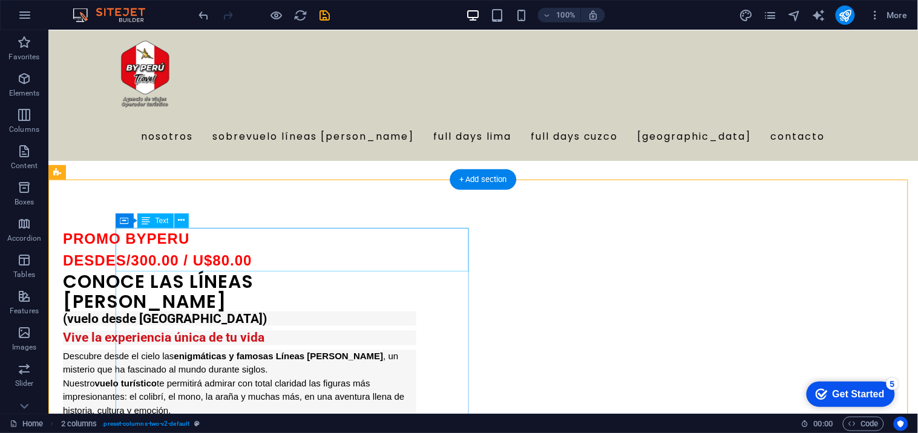
click at [334, 252] on div "PROMO BYPERU DESDE S/300.00 / U$80.00" at bounding box center [238, 249] width 353 height 44
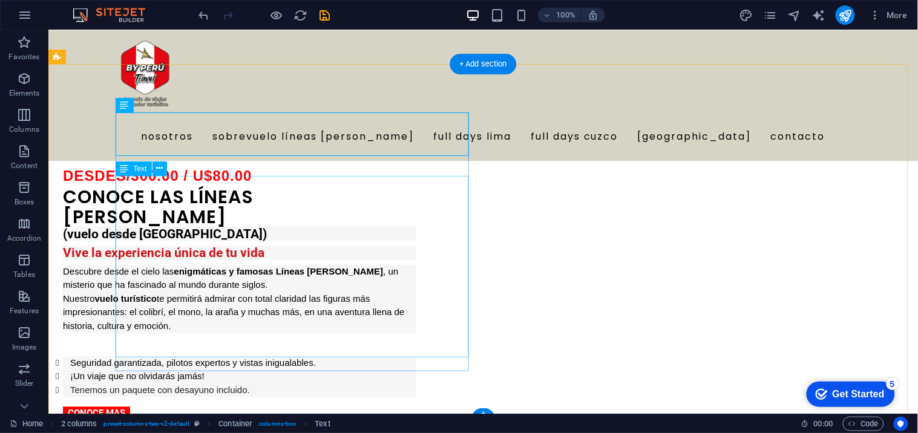
scroll to position [364, 0]
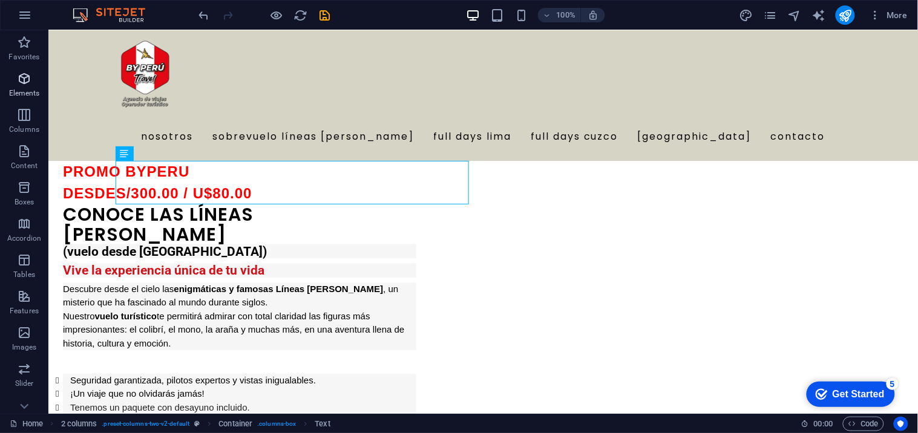
click at [30, 83] on icon "button" at bounding box center [24, 78] width 15 height 15
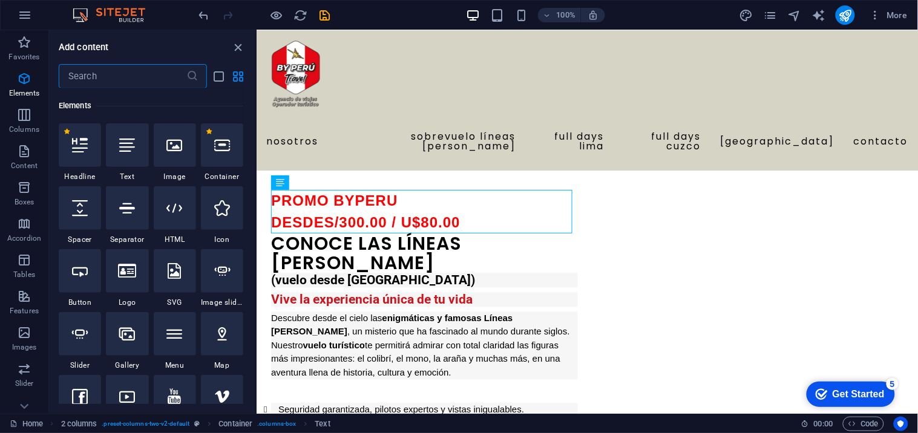
scroll to position [129, 0]
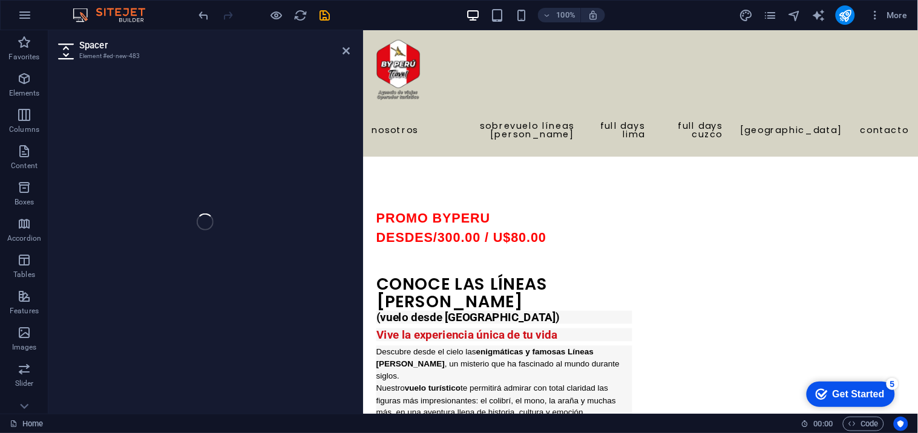
select select "px"
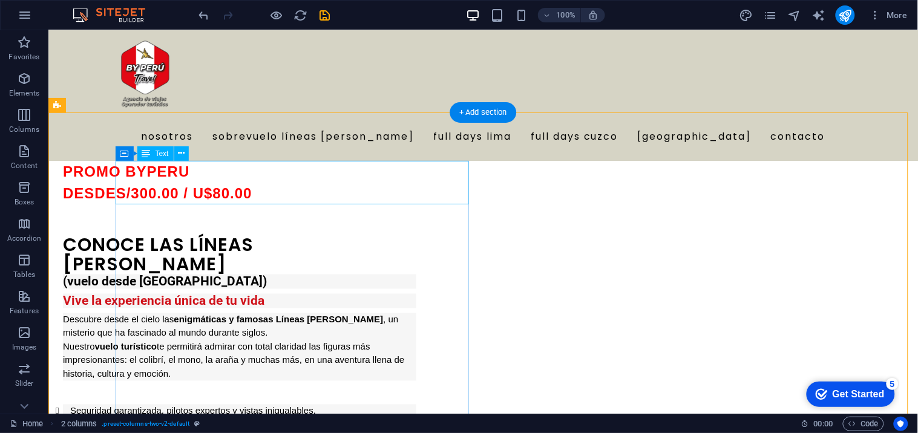
click at [353, 184] on div "PROMO BYPERU DESDE S/300.00 / U$80.00" at bounding box center [238, 182] width 353 height 44
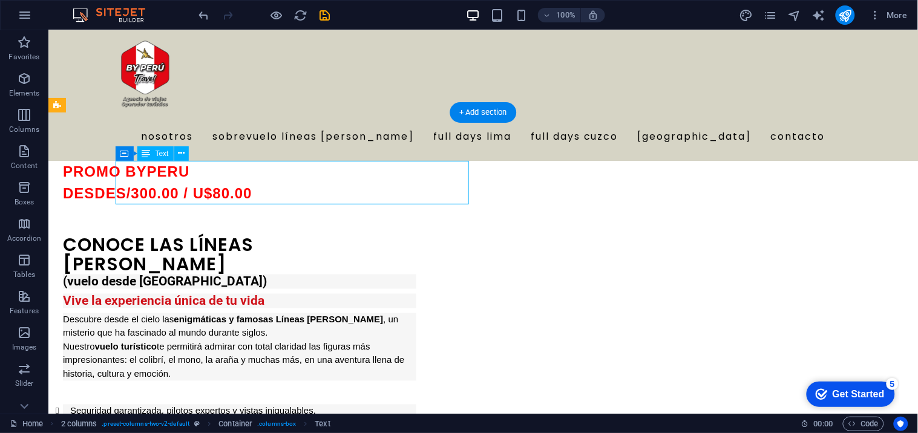
click at [353, 184] on div "PROMO BYPERU DESDE S/300.00 / U$80.00" at bounding box center [238, 182] width 353 height 44
click at [267, 172] on div "PROMO BYPERU DESDE S/300.00 / U$80.00" at bounding box center [238, 182] width 353 height 44
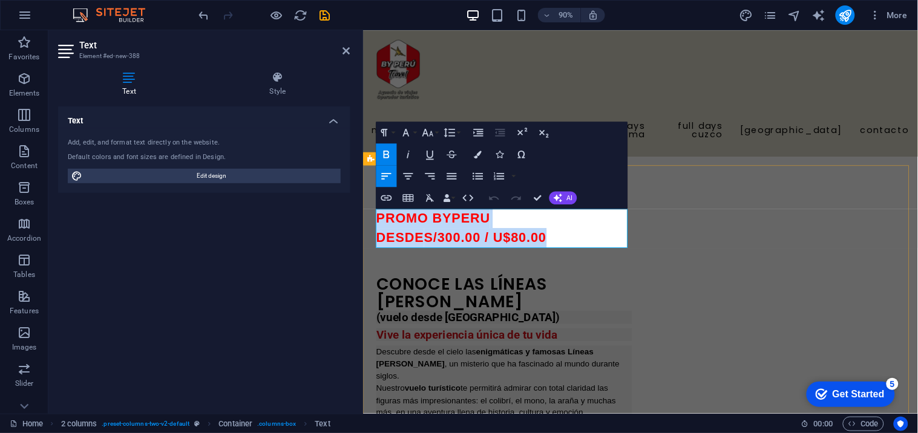
drag, startPoint x: 598, startPoint y: 259, endPoint x: 739, endPoint y: 227, distance: 143.9
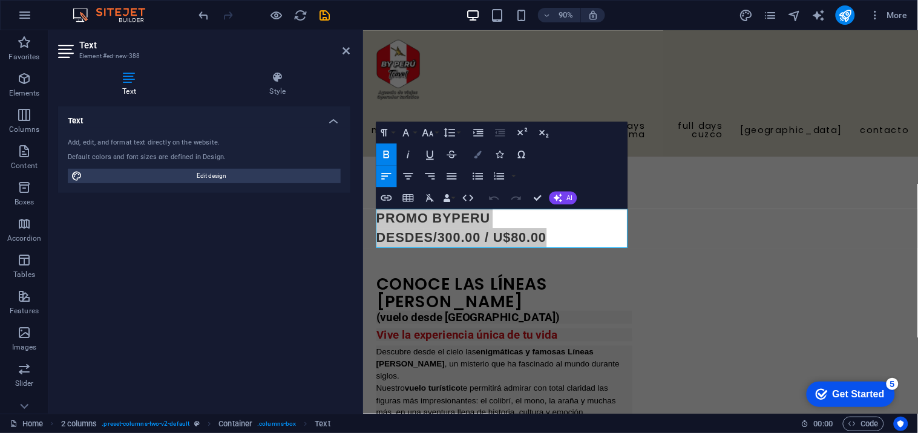
click at [478, 155] on icon "button" at bounding box center [478, 155] width 8 height 8
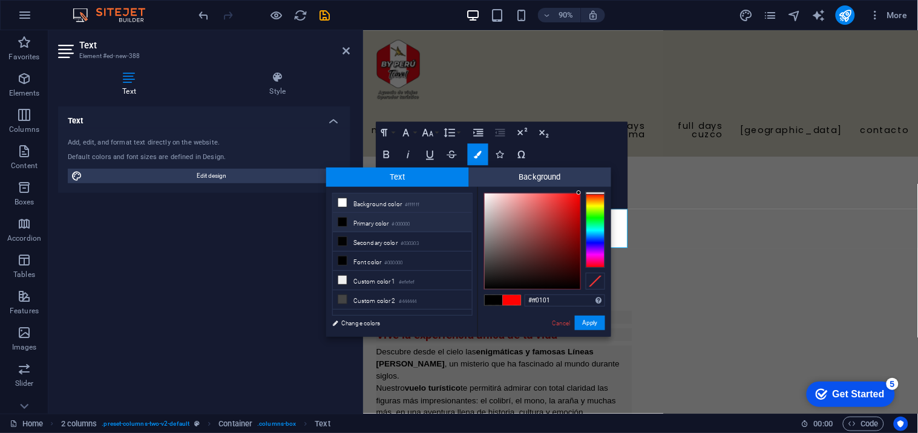
click at [345, 201] on icon at bounding box center [342, 202] width 8 height 8
click at [592, 322] on button "Apply" at bounding box center [590, 323] width 30 height 15
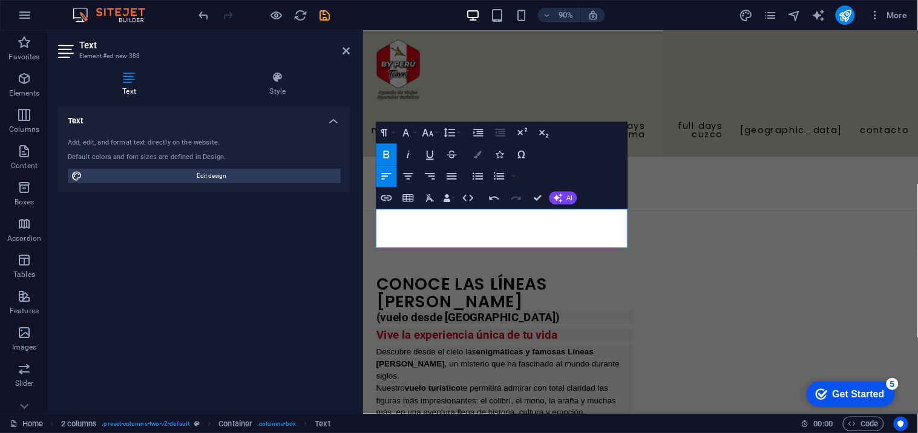
click at [478, 154] on icon "button" at bounding box center [478, 155] width 8 height 8
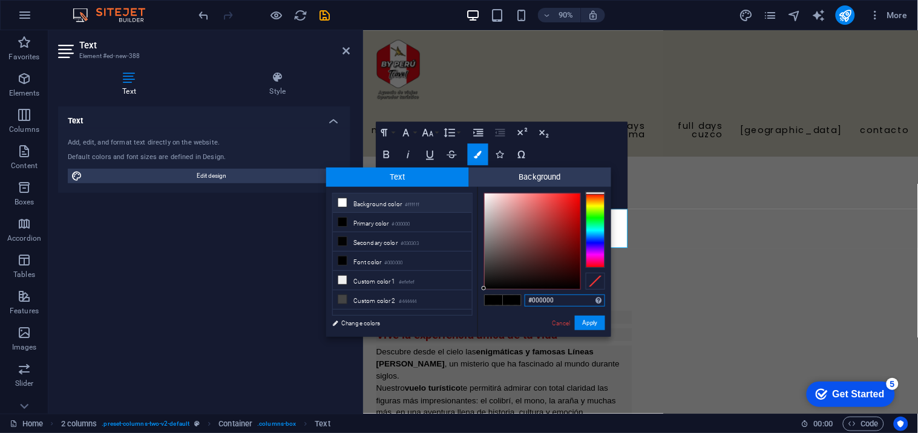
click at [595, 204] on div at bounding box center [594, 230] width 19 height 75
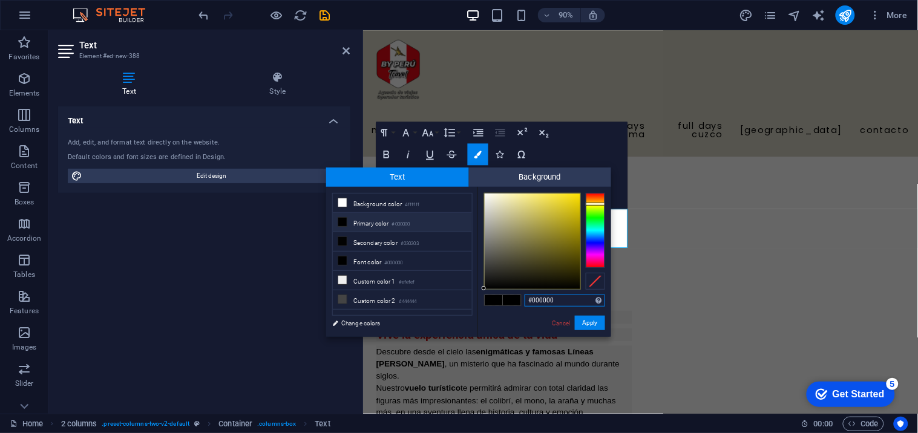
click at [596, 204] on div at bounding box center [594, 204] width 19 height 3
click at [576, 195] on div at bounding box center [532, 242] width 96 height 96
drag, startPoint x: 576, startPoint y: 195, endPoint x: 589, endPoint y: 192, distance: 13.8
click at [589, 192] on div "#ffe200 Supported formats #0852ed rgb(8, 82, 237) rgba(8, 82, 237, 90%) hsv(221…" at bounding box center [544, 349] width 134 height 325
type input "#ffe303"
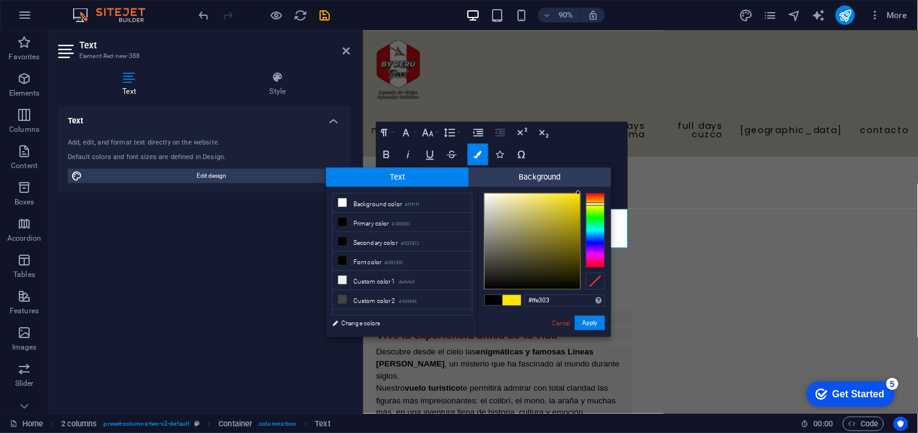
click at [578, 191] on div at bounding box center [578, 193] width 4 height 4
click at [590, 323] on button "Apply" at bounding box center [590, 323] width 30 height 15
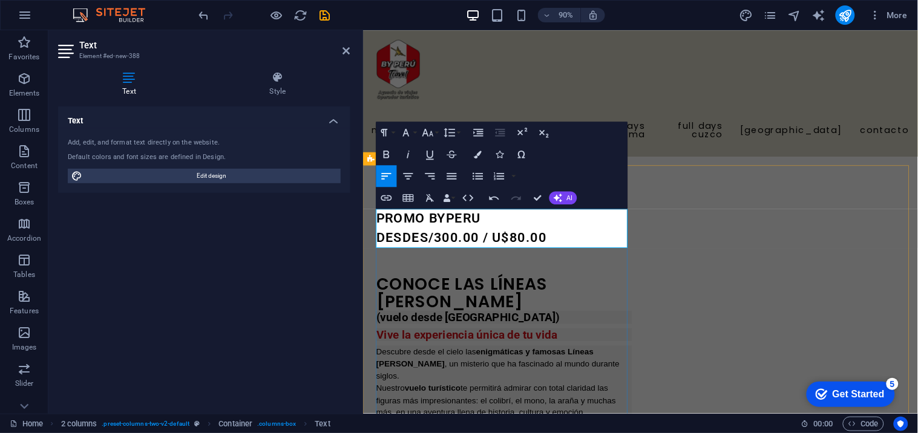
click at [575, 257] on p "​ ​ PROMO BYPERU DESDE S/300.00 / U$80.00 ​" at bounding box center [519, 249] width 284 height 44
drag, startPoint x: 544, startPoint y: 296, endPoint x: 840, endPoint y: 269, distance: 297.6
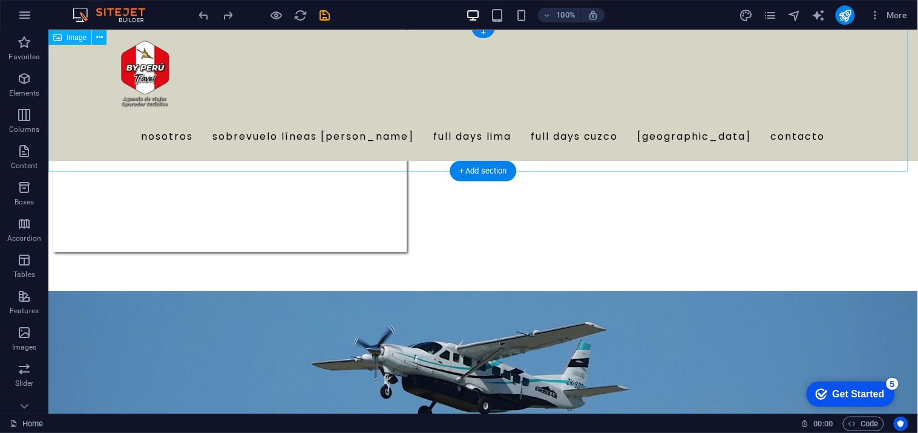
scroll to position [806, 0]
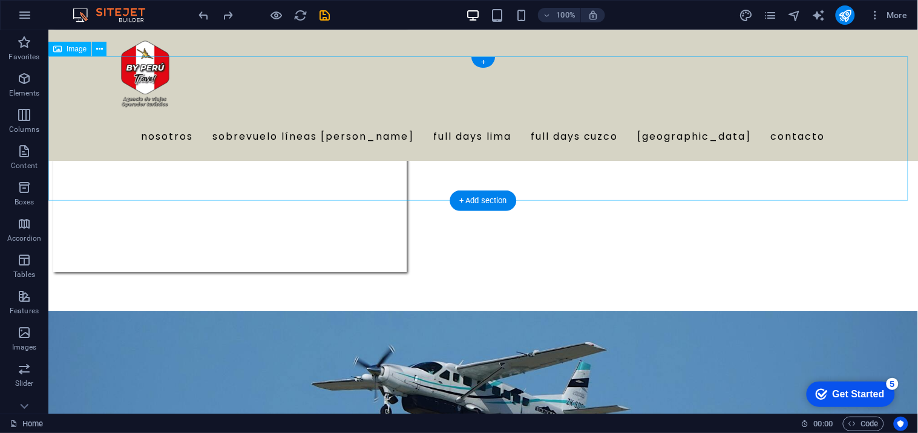
click at [397, 310] on figure at bounding box center [482, 383] width 869 height 146
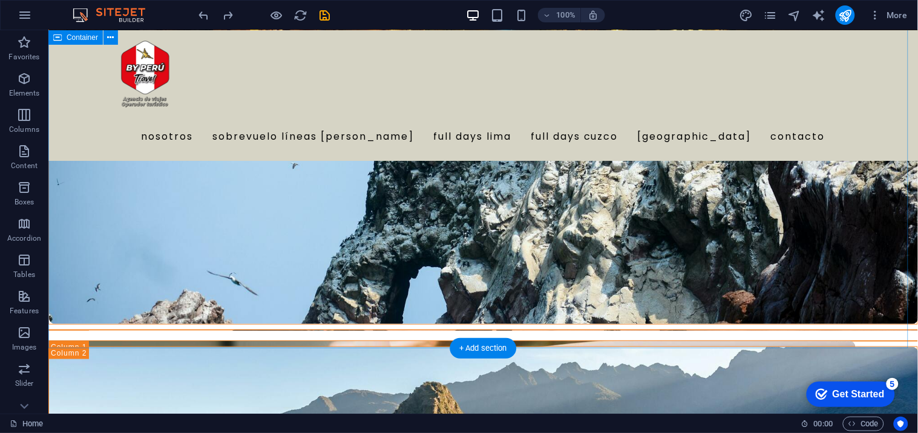
scroll to position [3763, 0]
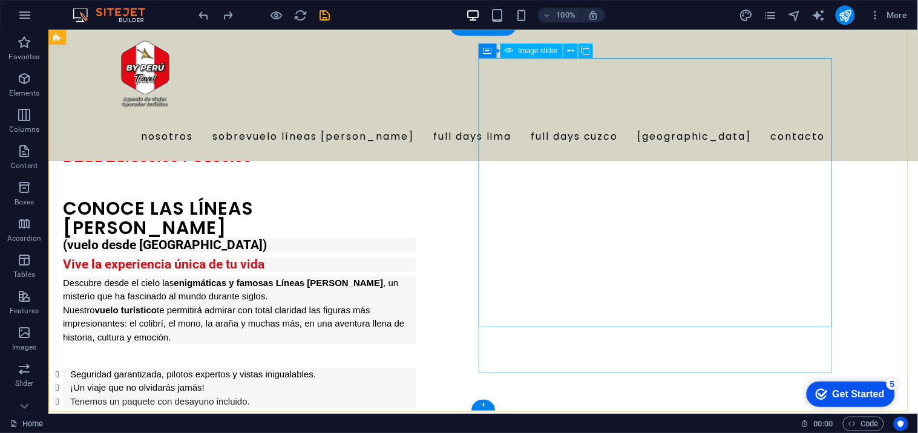
scroll to position [336, 0]
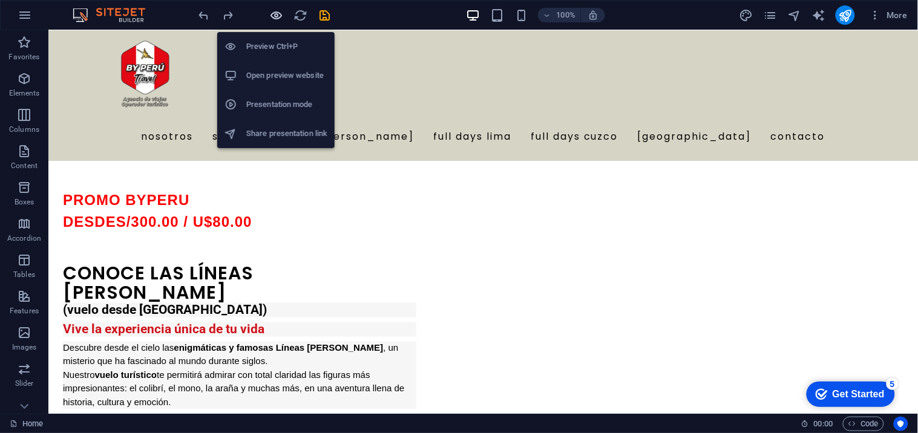
click at [276, 16] on icon "button" at bounding box center [277, 15] width 14 height 14
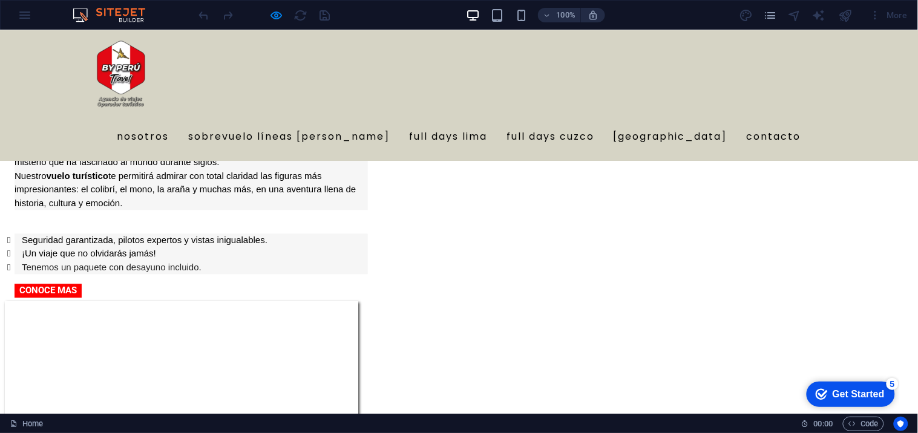
scroll to position [537, 0]
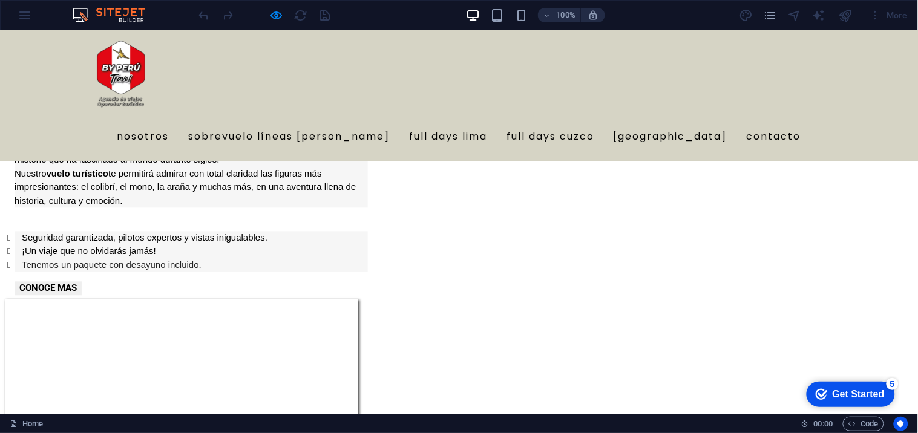
click at [82, 281] on link "CONOCE MAS" at bounding box center [48, 288] width 67 height 14
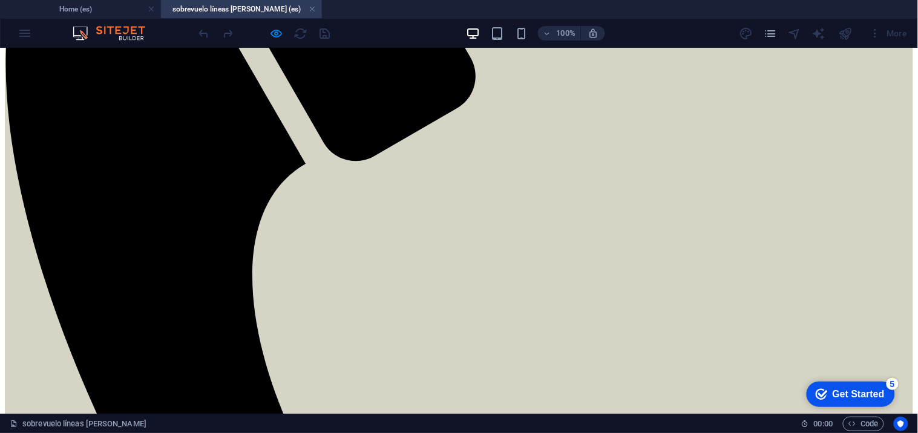
scroll to position [336, 0]
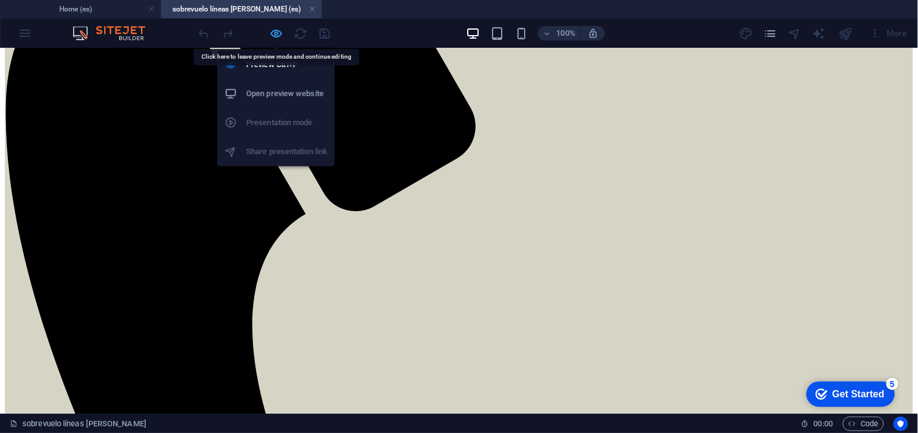
click at [276, 29] on icon "button" at bounding box center [277, 34] width 14 height 14
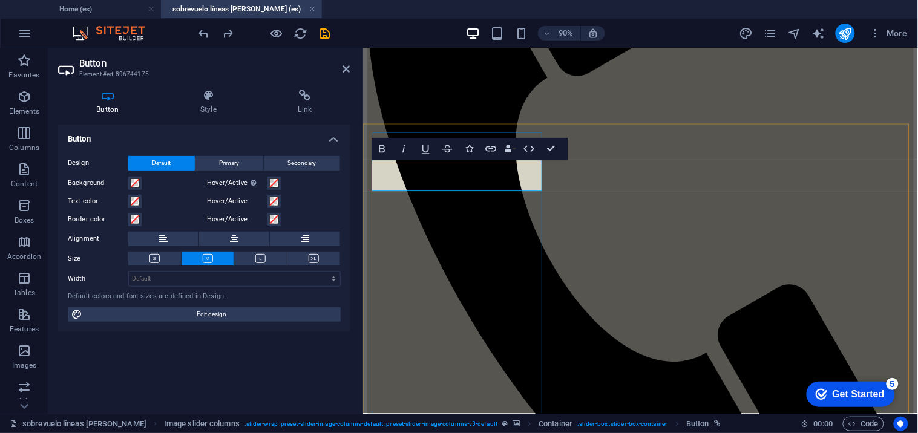
drag, startPoint x: 396, startPoint y: 180, endPoint x: 526, endPoint y: 203, distance: 132.5
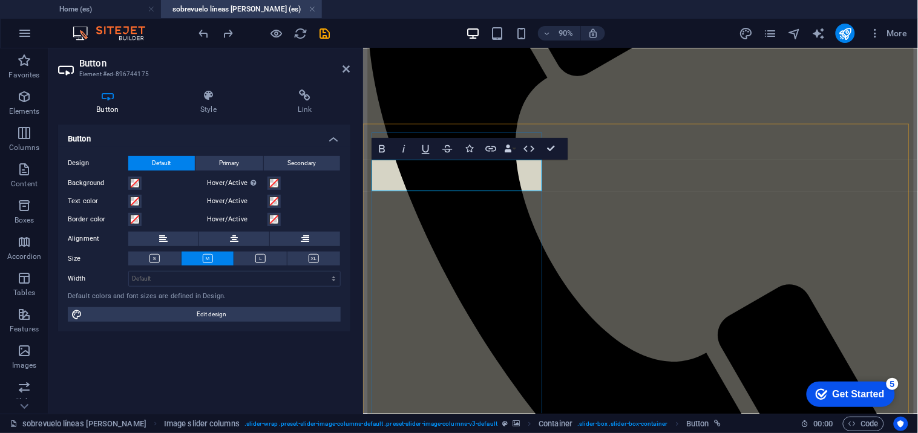
drag, startPoint x: 518, startPoint y: 195, endPoint x: 392, endPoint y: 178, distance: 127.5
drag, startPoint x: 514, startPoint y: 192, endPoint x: 397, endPoint y: 177, distance: 117.1
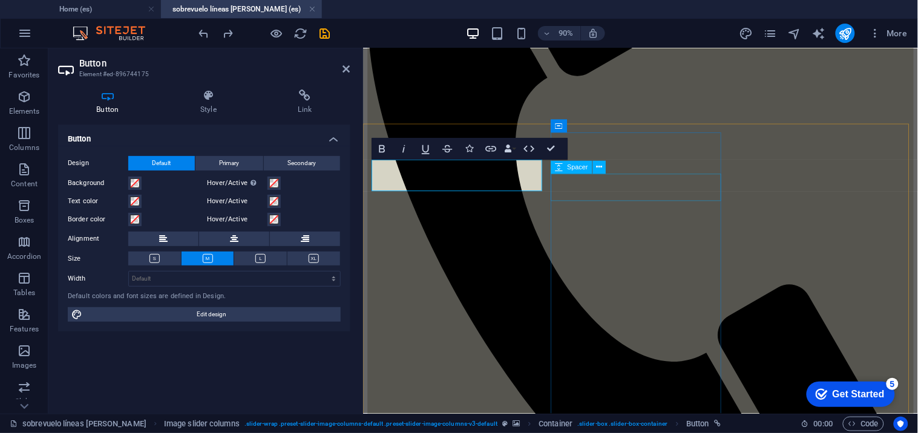
click at [589, 172] on div "Spacer" at bounding box center [570, 167] width 41 height 13
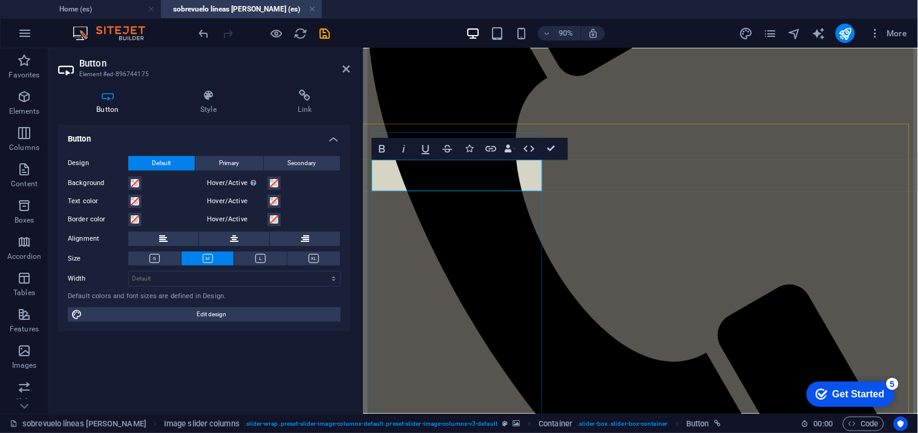
click at [347, 71] on icon at bounding box center [346, 69] width 7 height 10
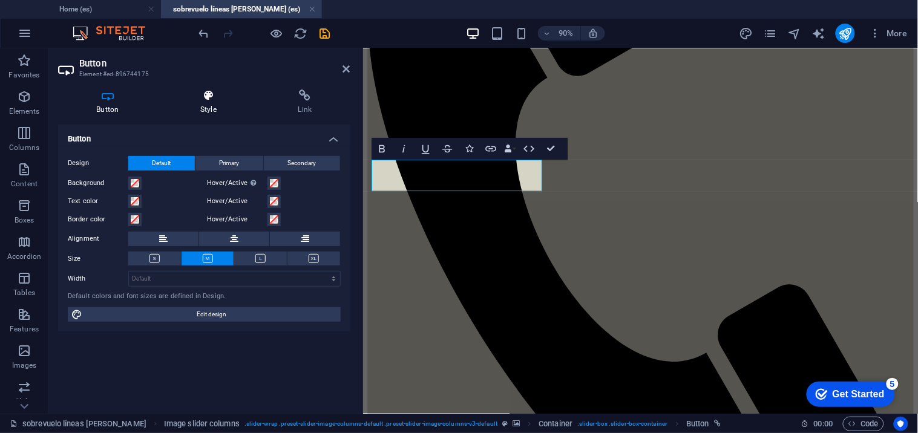
click at [210, 106] on h4 "Style" at bounding box center [211, 102] width 98 height 25
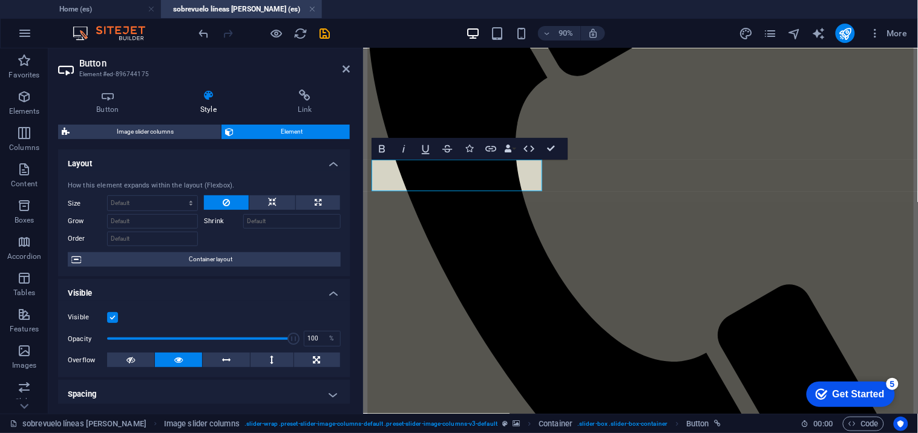
scroll to position [67, 0]
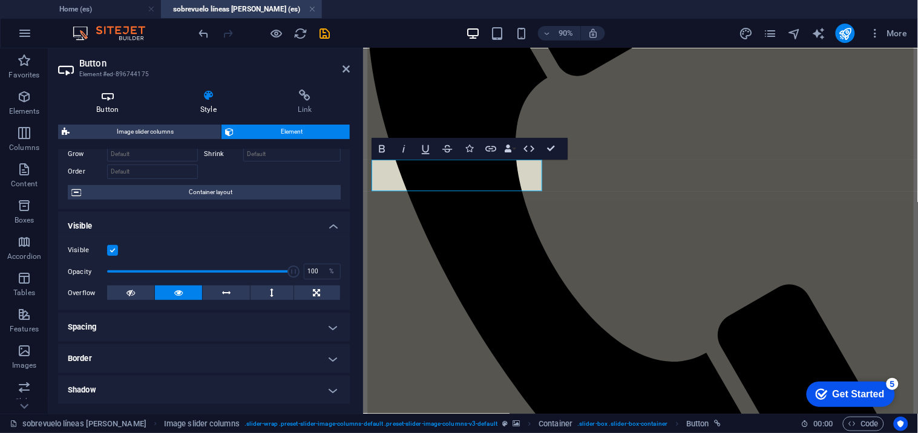
click at [112, 106] on h4 "Button" at bounding box center [110, 102] width 104 height 25
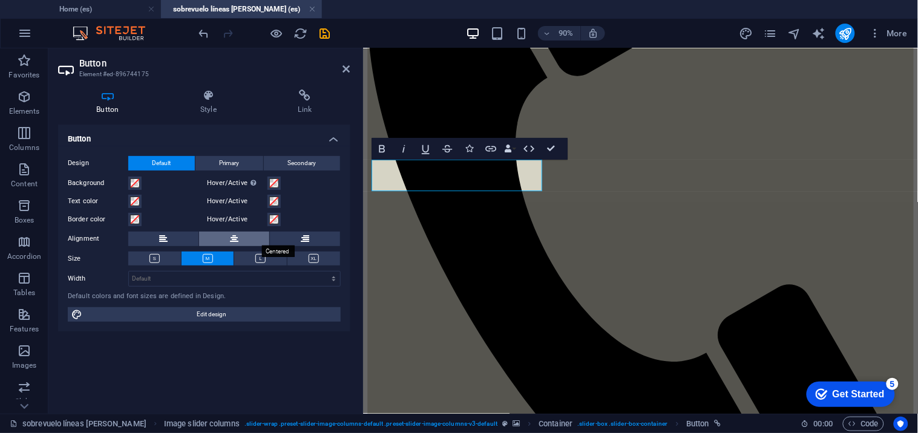
click at [235, 241] on icon at bounding box center [234, 239] width 8 height 15
click at [346, 68] on icon at bounding box center [346, 69] width 7 height 10
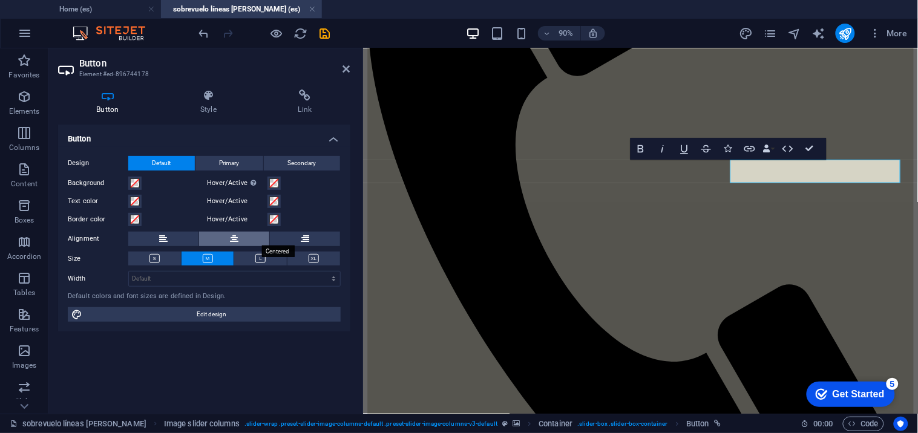
click at [246, 236] on button at bounding box center [234, 239] width 70 height 15
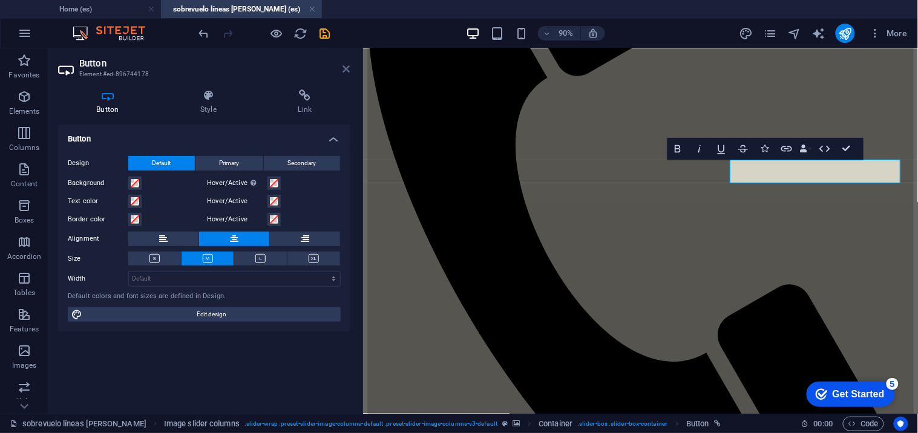
click at [345, 70] on icon at bounding box center [346, 69] width 7 height 10
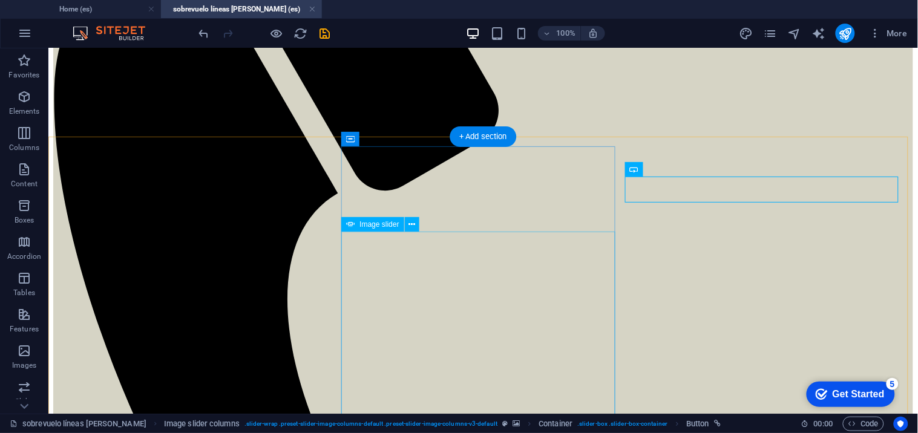
scroll to position [336, 0]
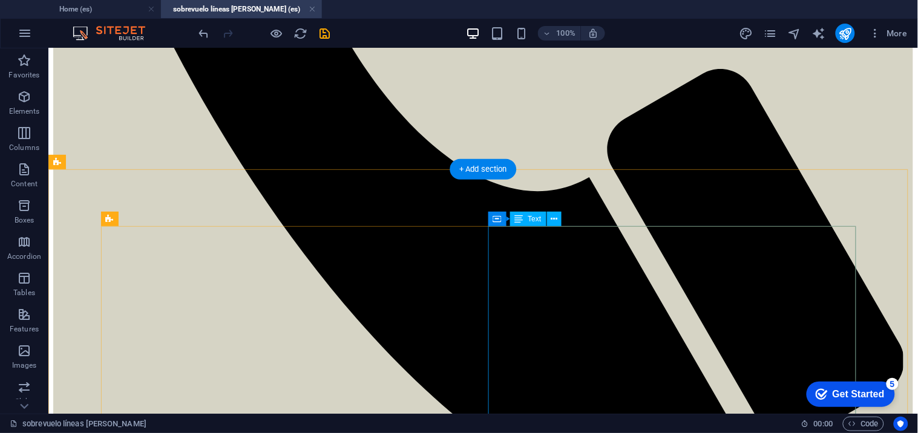
scroll to position [806, 0]
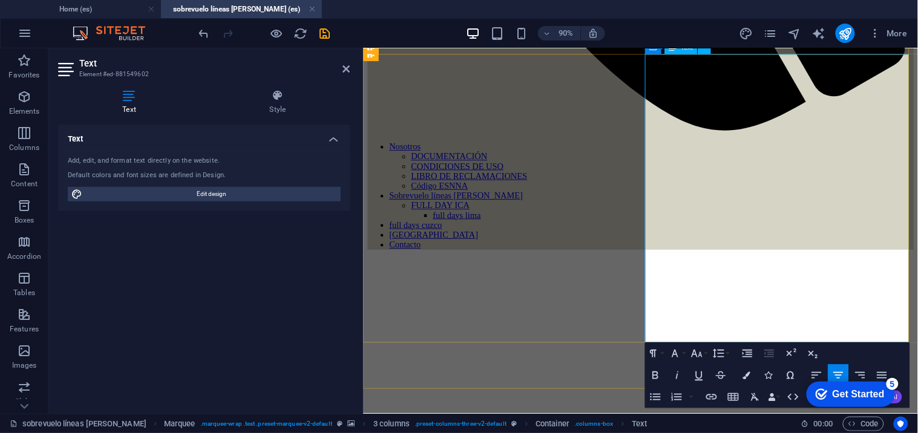
scroll to position [672, 0]
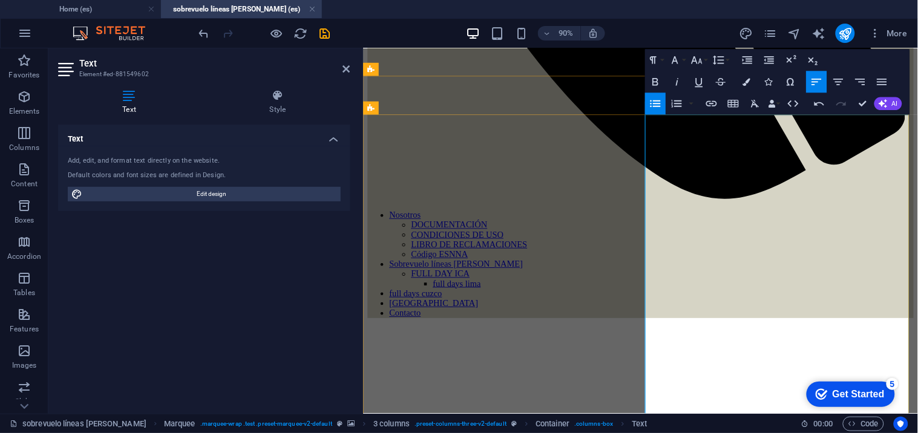
scroll to position [866, 0]
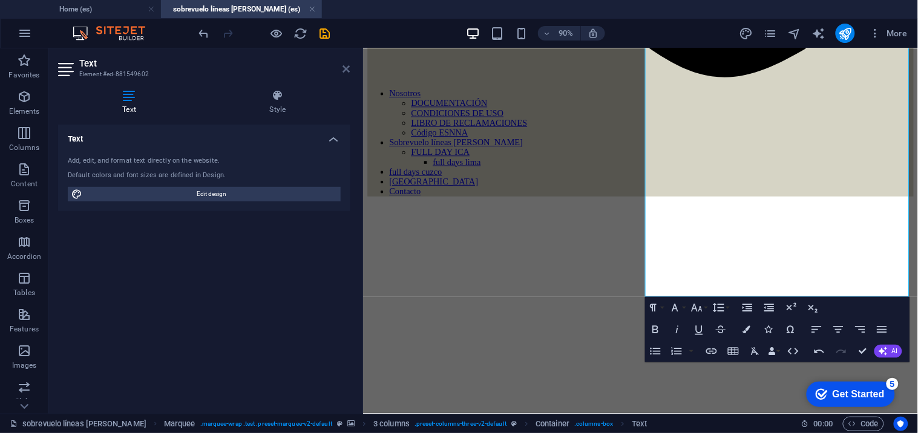
click at [347, 68] on icon at bounding box center [346, 69] width 7 height 10
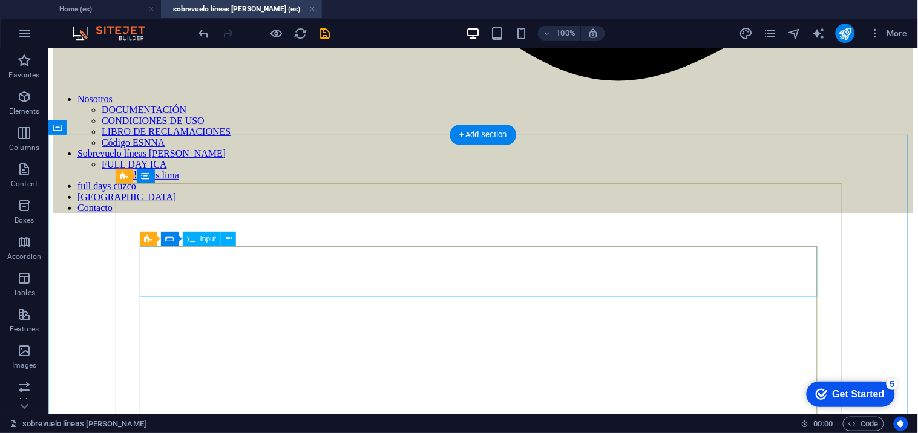
scroll to position [731, 0]
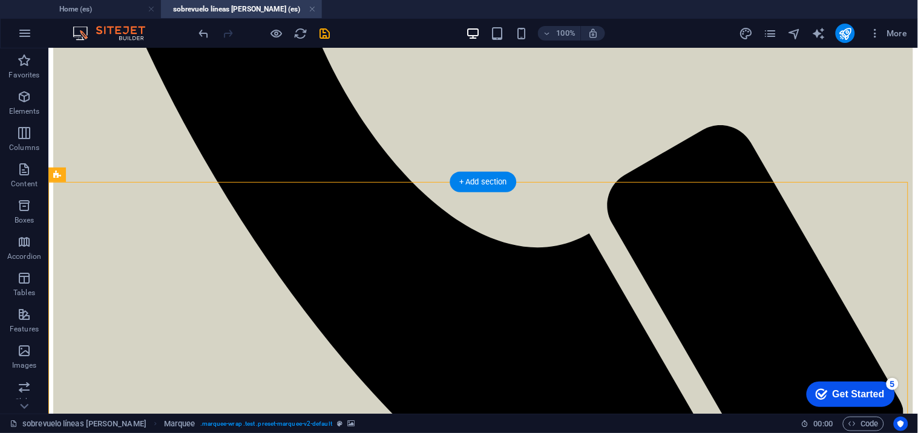
drag, startPoint x: 311, startPoint y: 244, endPoint x: 313, endPoint y: 261, distance: 16.4
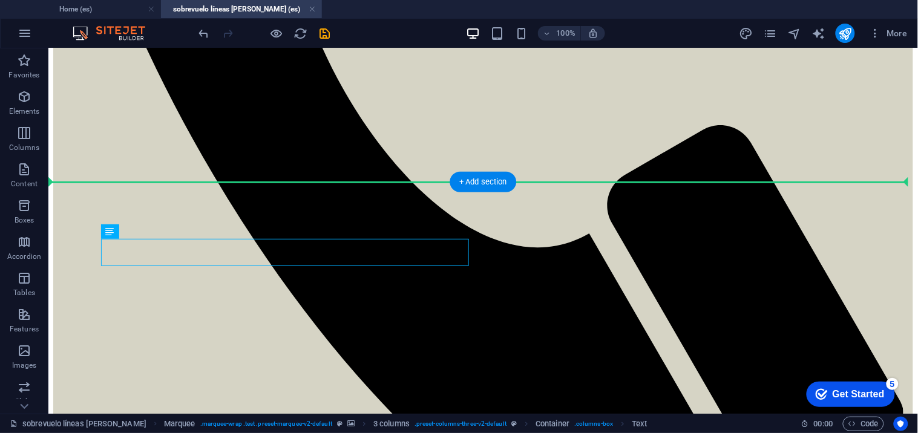
drag, startPoint x: 270, startPoint y: 243, endPoint x: 558, endPoint y: 237, distance: 287.4
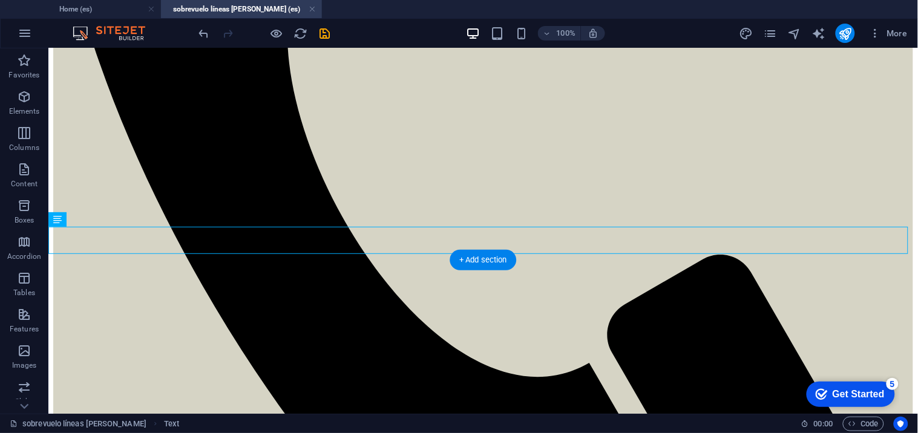
scroll to position [596, 0]
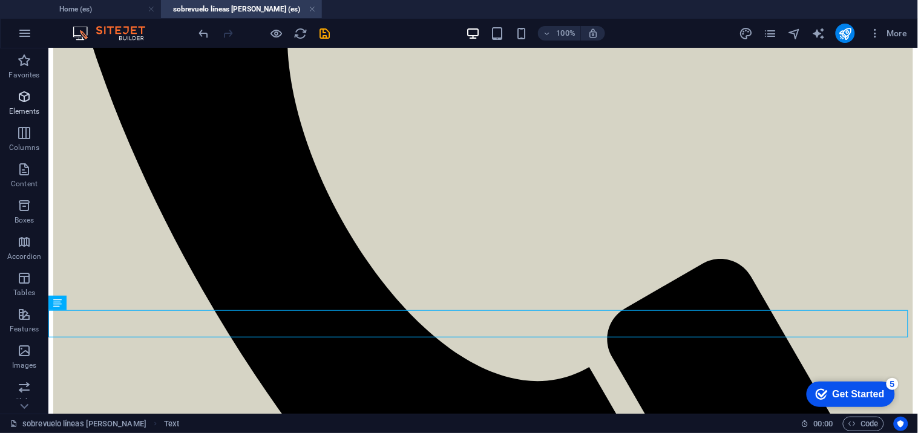
click at [18, 97] on icon "button" at bounding box center [24, 97] width 15 height 15
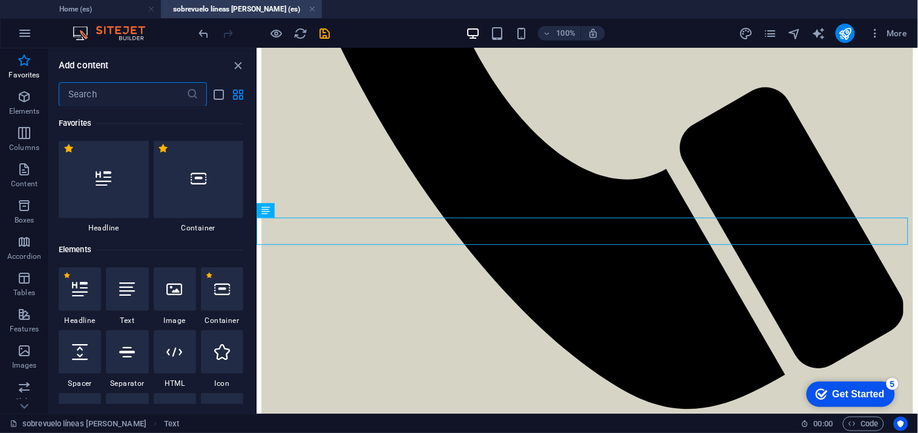
scroll to position [0, 0]
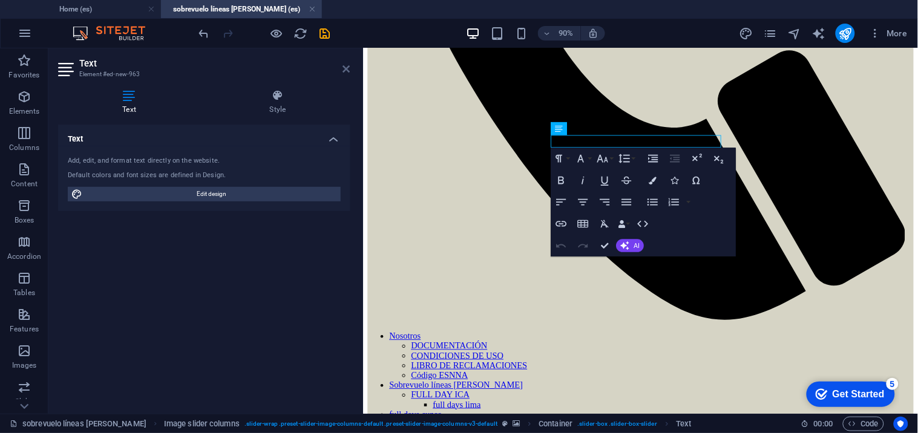
click at [345, 68] on icon at bounding box center [346, 69] width 7 height 10
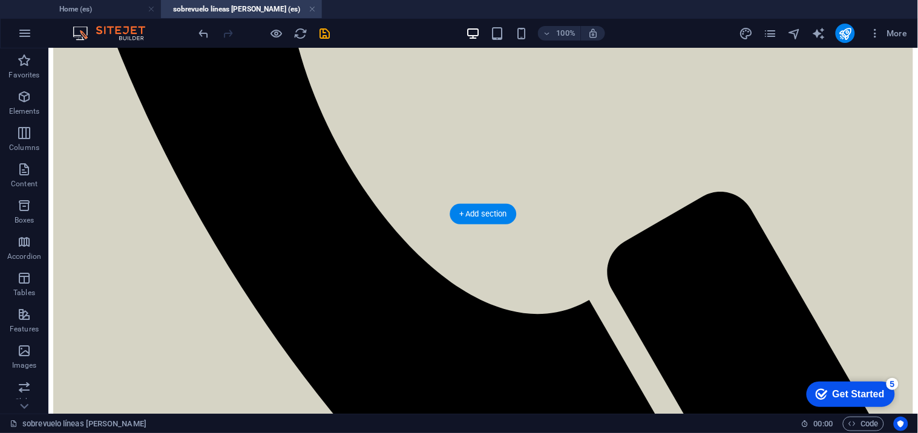
scroll to position [664, 0]
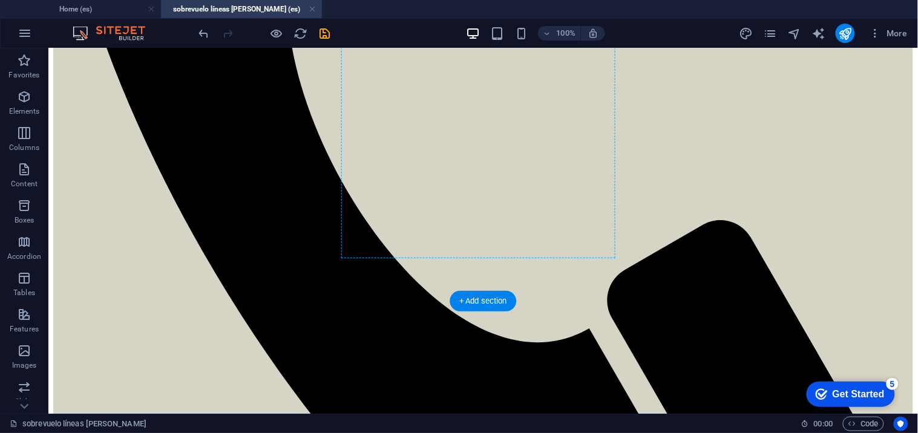
scroll to position [657, 0]
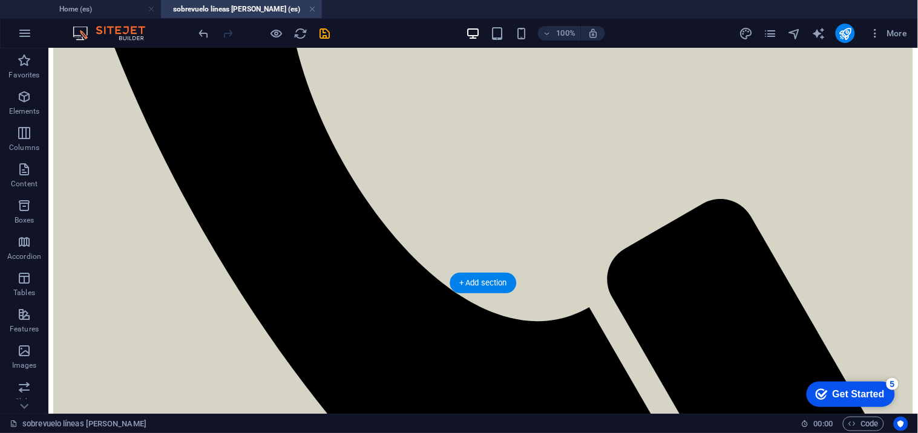
drag, startPoint x: 195, startPoint y: 237, endPoint x: 188, endPoint y: 386, distance: 149.6
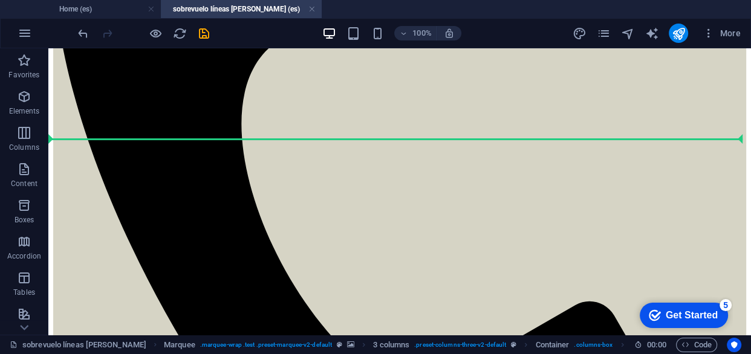
scroll to position [320, 0]
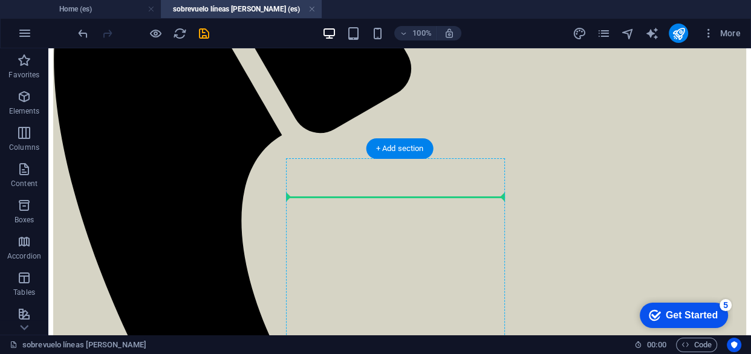
drag, startPoint x: 194, startPoint y: 375, endPoint x: 388, endPoint y: 204, distance: 258.4
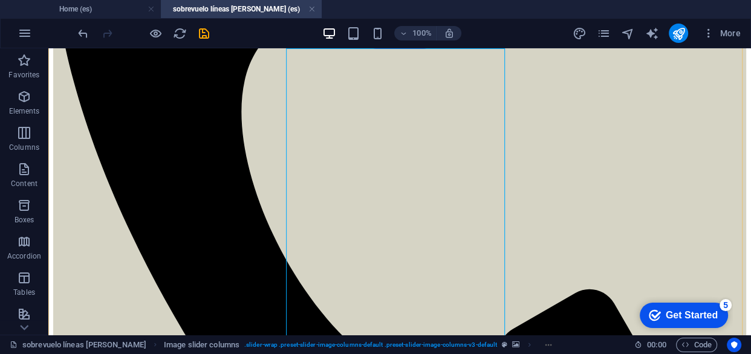
scroll to position [429, 0]
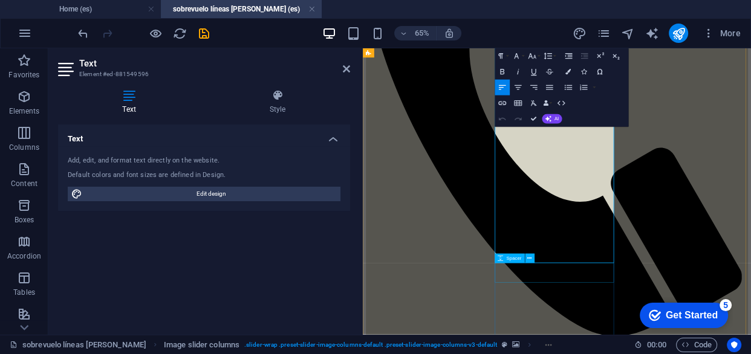
drag, startPoint x: 566, startPoint y: 192, endPoint x: 732, endPoint y: 394, distance: 261.8
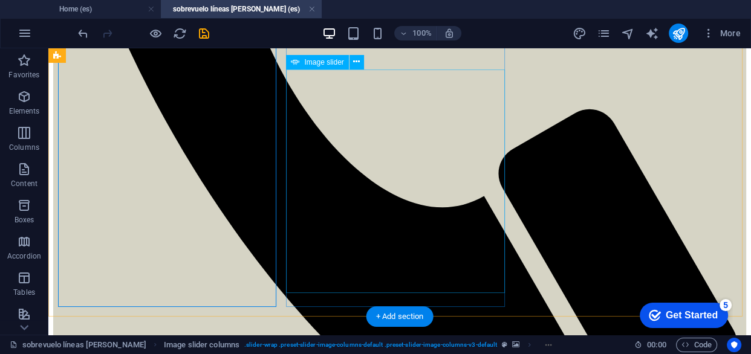
scroll to position [650, 0]
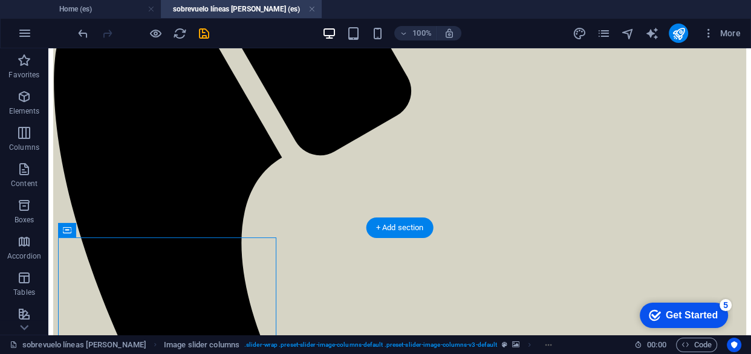
scroll to position [320, 0]
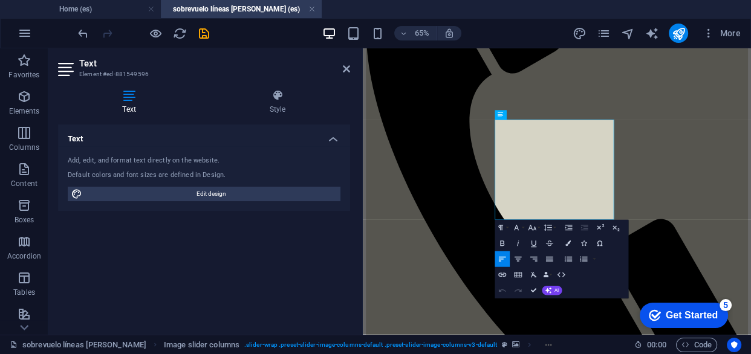
drag, startPoint x: 708, startPoint y: 278, endPoint x: 563, endPoint y: 165, distance: 184.0
click at [538, 226] on button "Font Size" at bounding box center [533, 228] width 15 height 16
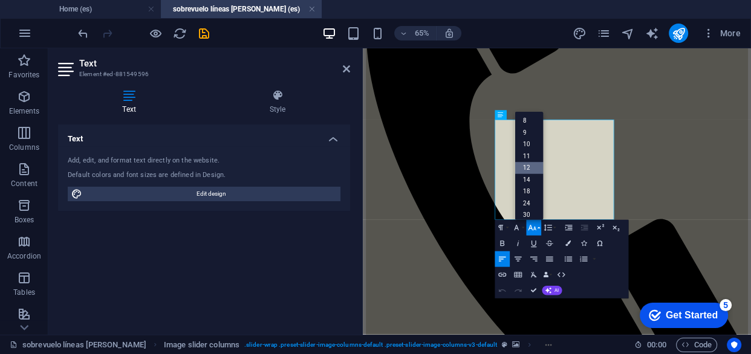
click at [531, 168] on link "12" at bounding box center [529, 168] width 28 height 12
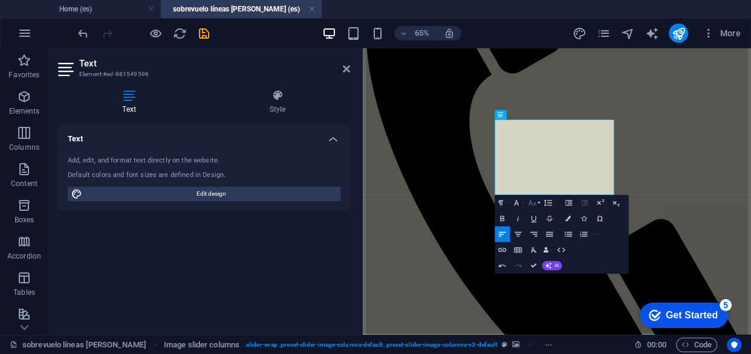
click at [537, 204] on button "Font Size" at bounding box center [533, 203] width 15 height 16
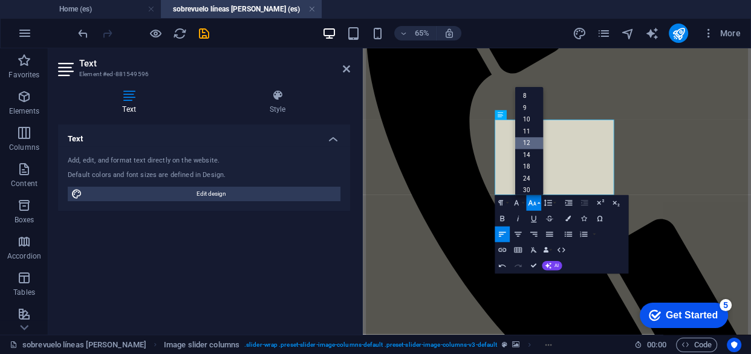
scroll to position [86, 0]
click at [529, 108] on link "18" at bounding box center [529, 111] width 28 height 12
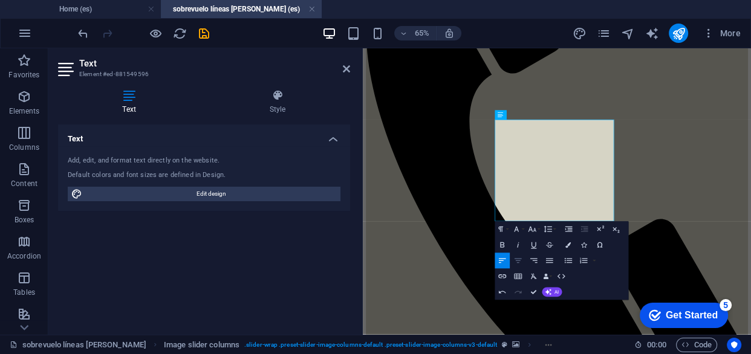
click at [519, 257] on icon "button" at bounding box center [518, 261] width 10 height 10
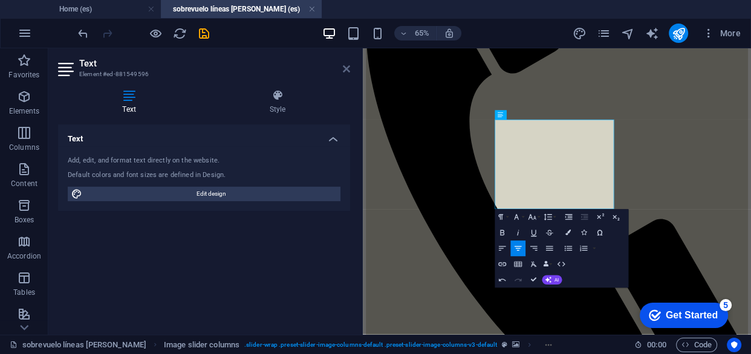
click at [344, 64] on icon at bounding box center [346, 69] width 7 height 10
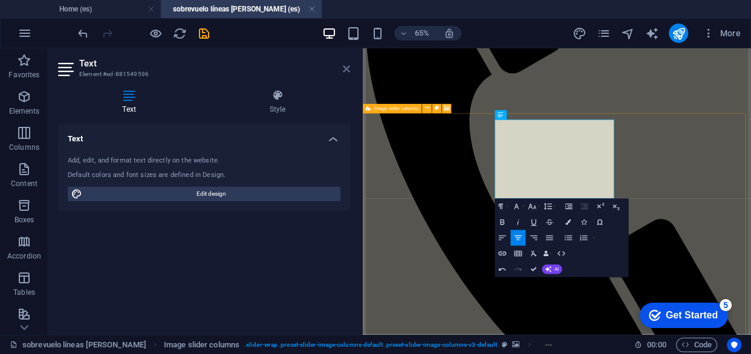
click at [344, 72] on icon at bounding box center [346, 69] width 7 height 10
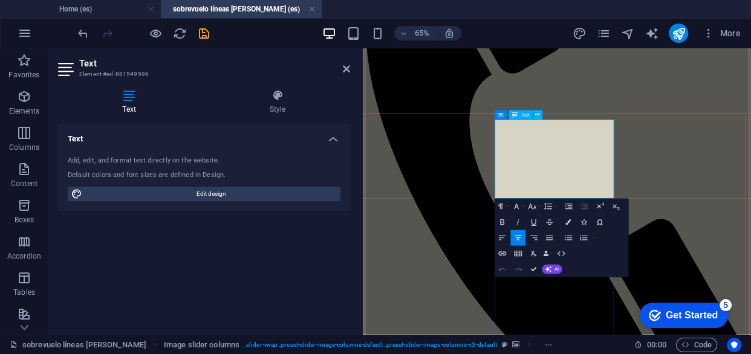
drag, startPoint x: 689, startPoint y: 244, endPoint x: 692, endPoint y: 273, distance: 29.8
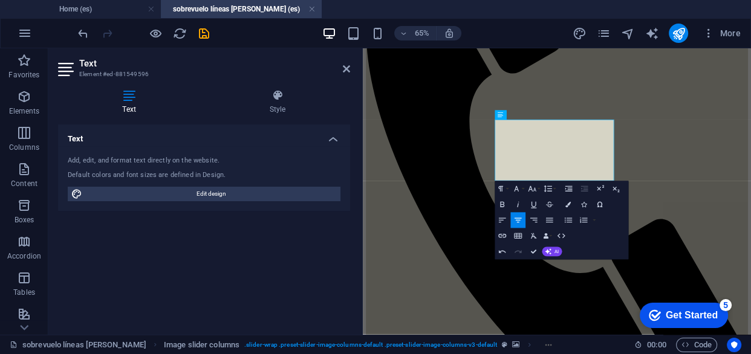
click at [347, 63] on h2 "Text" at bounding box center [214, 63] width 271 height 11
click at [343, 71] on icon at bounding box center [346, 69] width 7 height 10
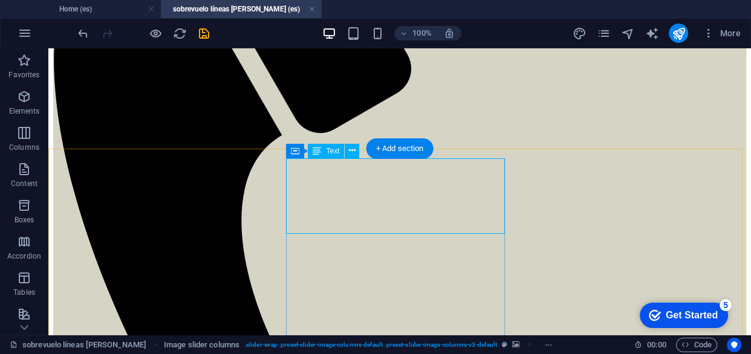
scroll to position [1, 0]
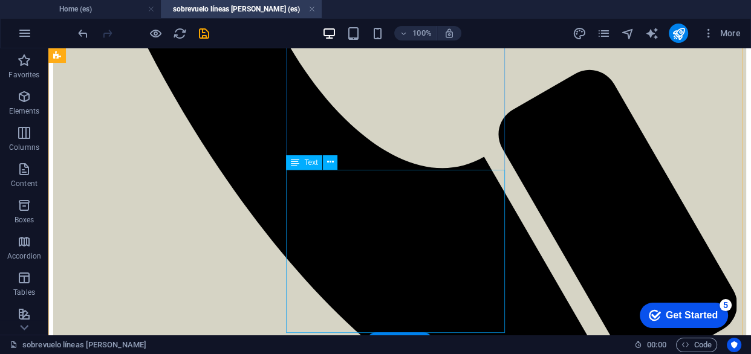
scroll to position [650, 0]
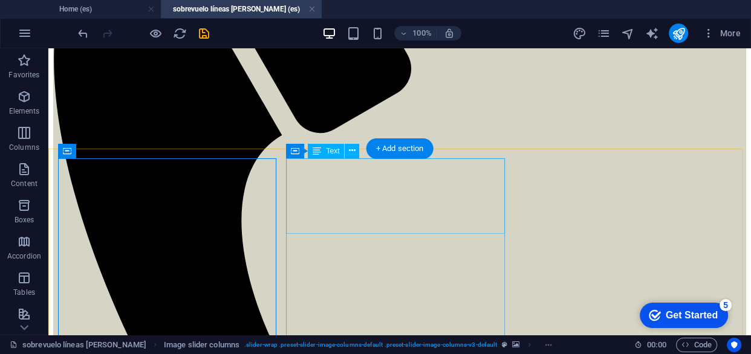
scroll to position [375, 0]
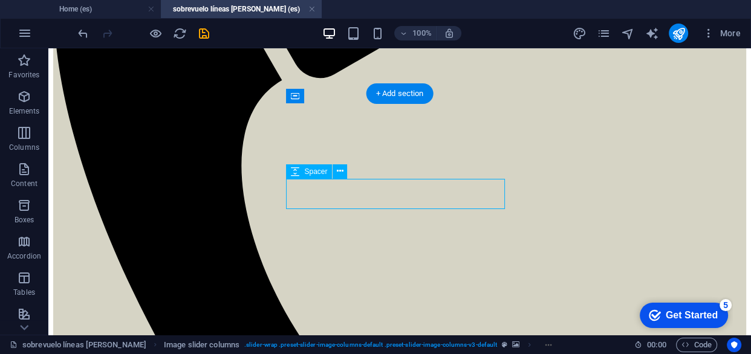
select select "px"
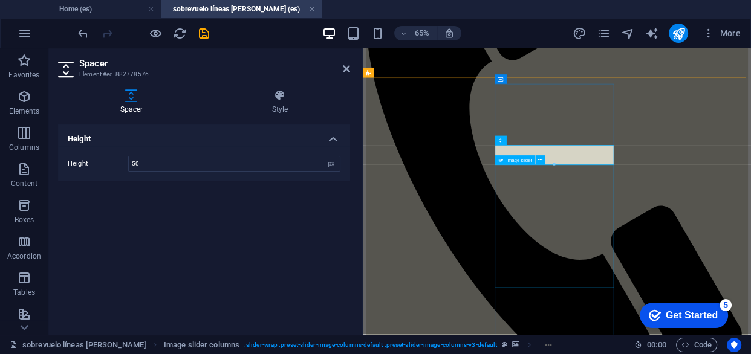
scroll to position [320, 0]
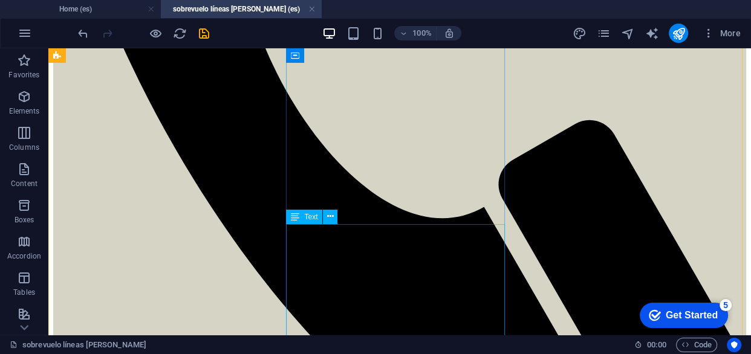
scroll to position [650, 0]
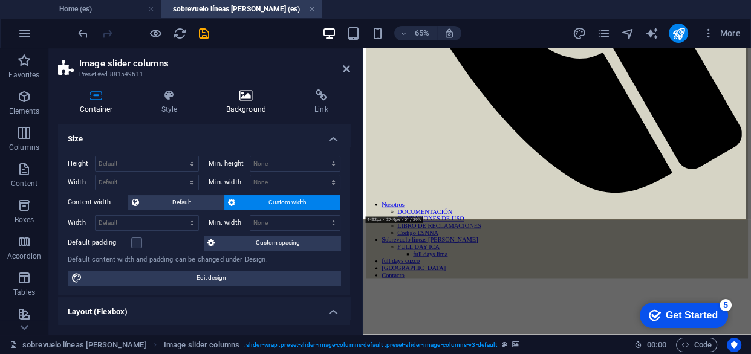
click at [245, 102] on h4 "Background" at bounding box center [248, 102] width 89 height 25
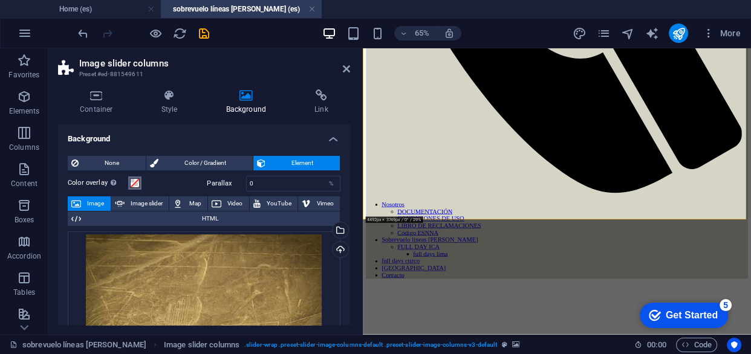
click at [136, 186] on span at bounding box center [135, 183] width 10 height 10
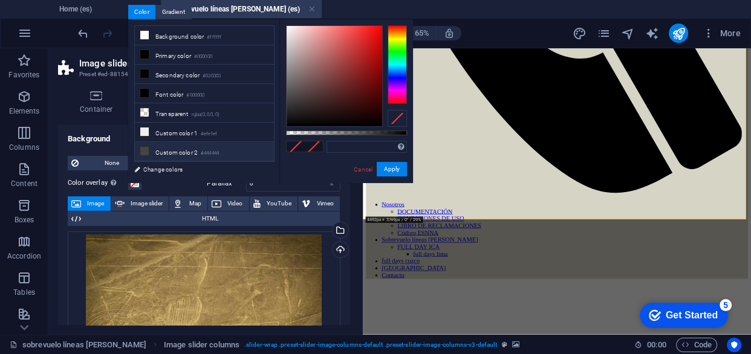
click at [146, 149] on icon at bounding box center [144, 151] width 8 height 8
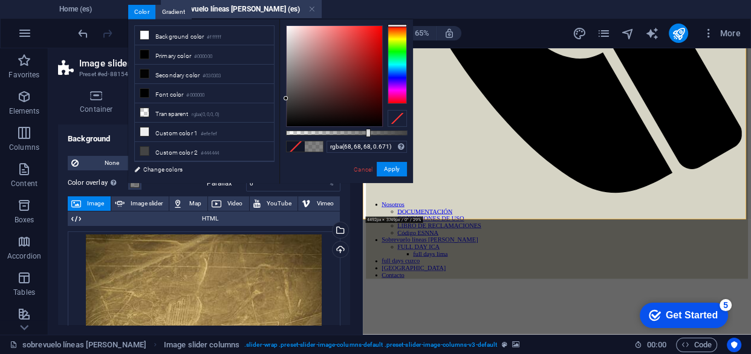
drag, startPoint x: 408, startPoint y: 135, endPoint x: 367, endPoint y: 125, distance: 41.8
click at [367, 125] on div at bounding box center [346, 76] width 121 height 102
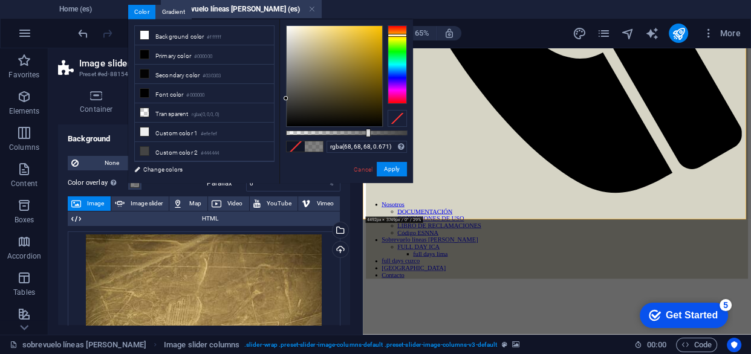
click at [401, 35] on div at bounding box center [397, 64] width 19 height 79
click at [324, 41] on div at bounding box center [335, 76] width 96 height 100
click at [357, 60] on div at bounding box center [335, 76] width 96 height 100
click at [372, 86] on div at bounding box center [335, 76] width 96 height 100
click at [355, 91] on div at bounding box center [335, 76] width 96 height 100
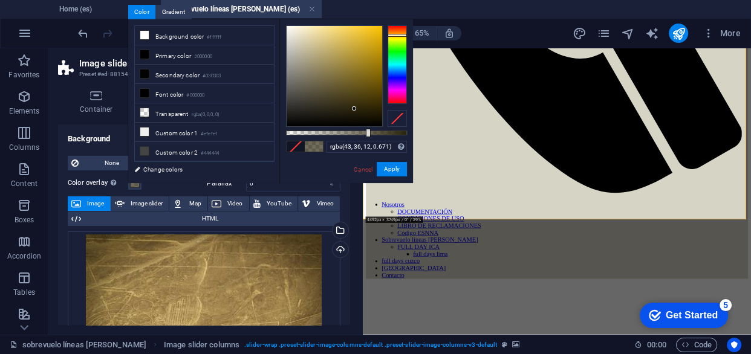
click at [354, 109] on div at bounding box center [335, 76] width 96 height 100
type input "rgba(52, 42, 10, 0.671)"
drag, startPoint x: 356, startPoint y: 110, endPoint x: 363, endPoint y: 105, distance: 8.7
click at [363, 105] on div at bounding box center [335, 76] width 96 height 100
click at [386, 172] on button "Apply" at bounding box center [392, 169] width 30 height 15
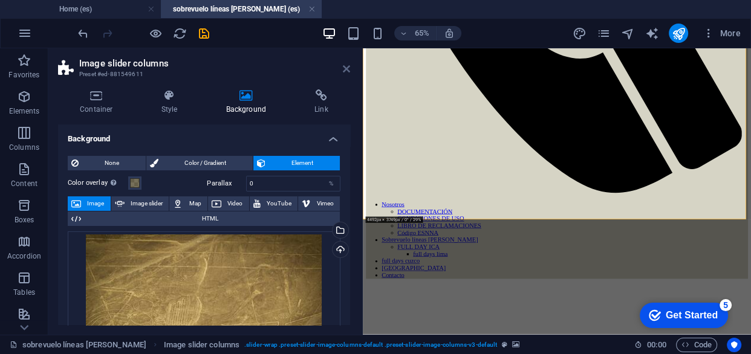
click at [347, 71] on icon at bounding box center [346, 69] width 7 height 10
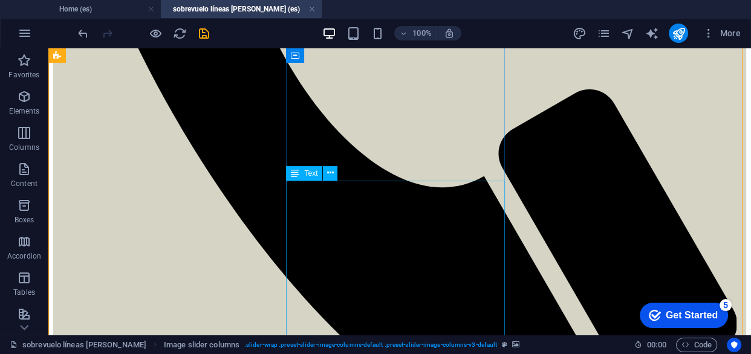
scroll to position [595, 0]
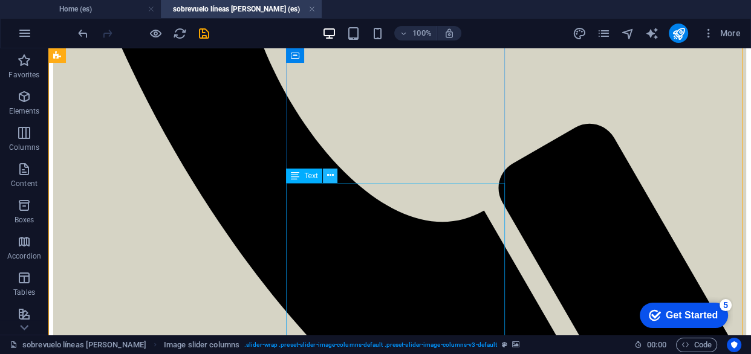
click at [330, 172] on icon at bounding box center [330, 175] width 7 height 13
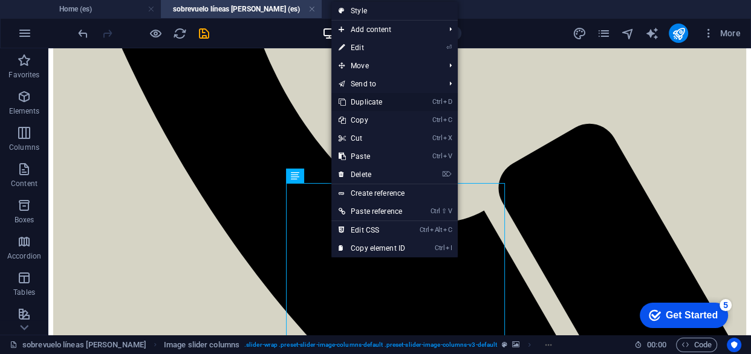
click at [361, 100] on link "Ctrl D Duplicate" at bounding box center [371, 102] width 81 height 18
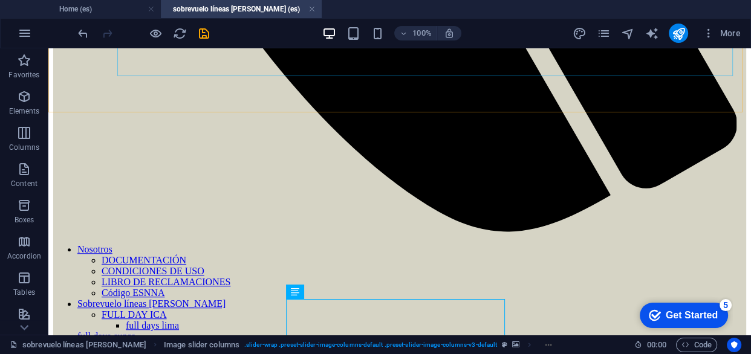
scroll to position [830, 0]
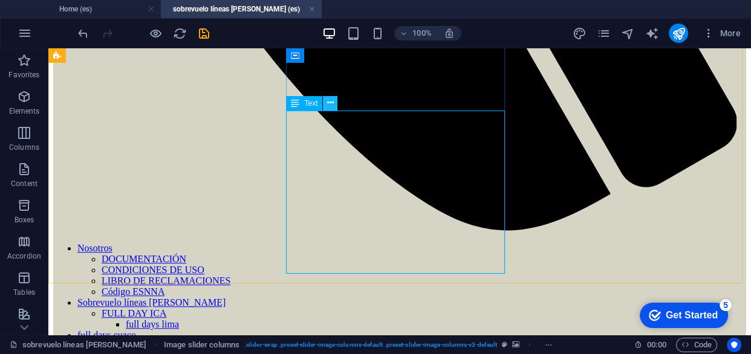
click at [327, 102] on icon at bounding box center [330, 103] width 7 height 13
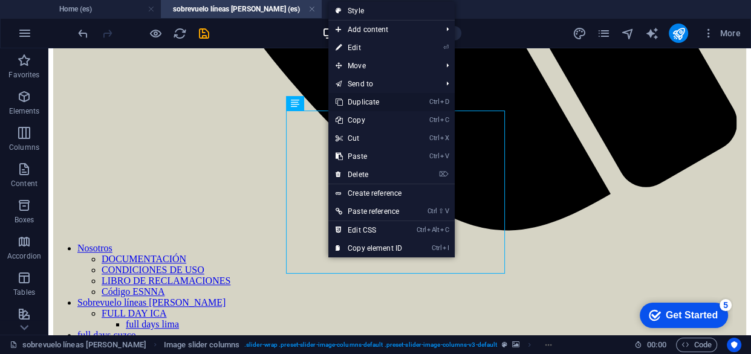
click at [357, 103] on link "Ctrl D Duplicate" at bounding box center [368, 102] width 81 height 18
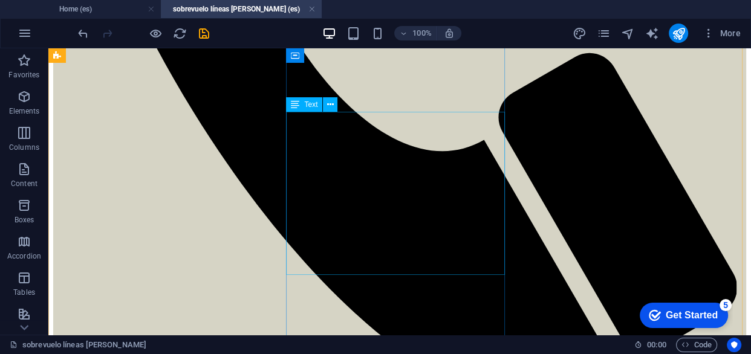
scroll to position [611, 0]
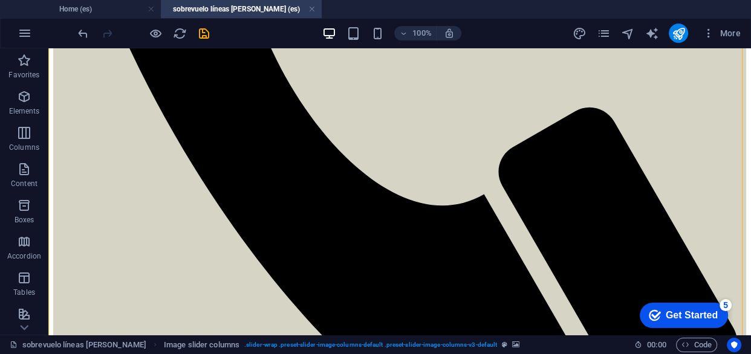
drag, startPoint x: 393, startPoint y: 180, endPoint x: 350, endPoint y: 215, distance: 55.4
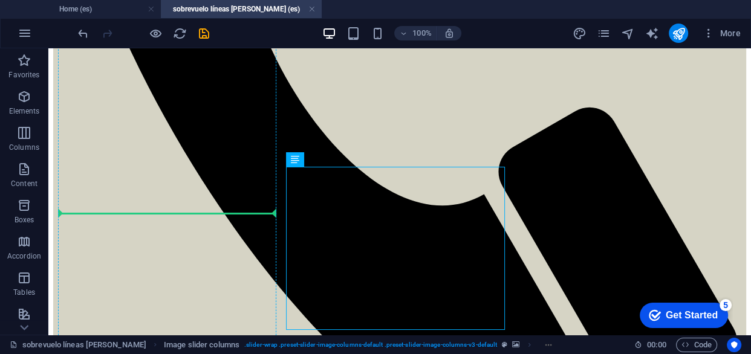
drag, startPoint x: 345, startPoint y: 206, endPoint x: 195, endPoint y: 209, distance: 149.4
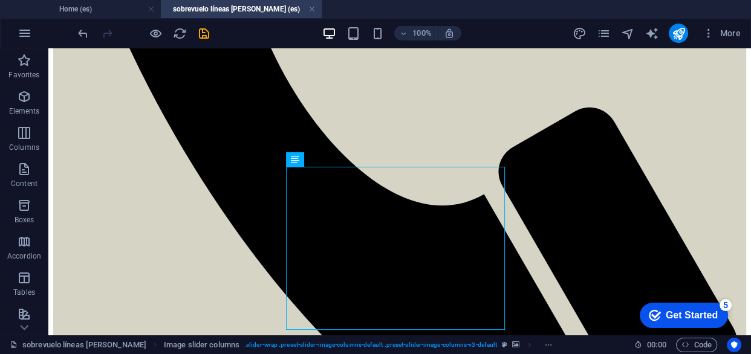
drag, startPoint x: 353, startPoint y: 207, endPoint x: 344, endPoint y: 212, distance: 10.0
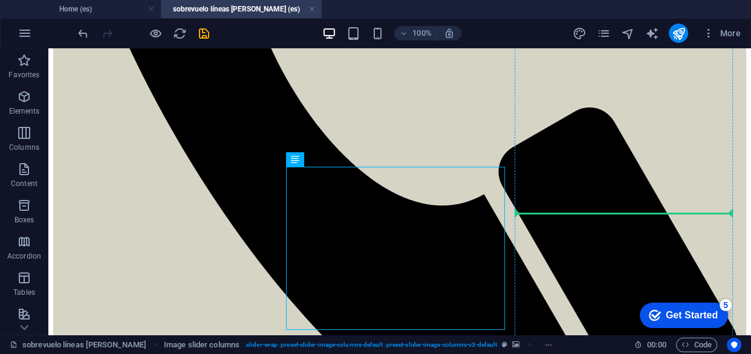
drag, startPoint x: 347, startPoint y: 210, endPoint x: 563, endPoint y: 209, distance: 215.9
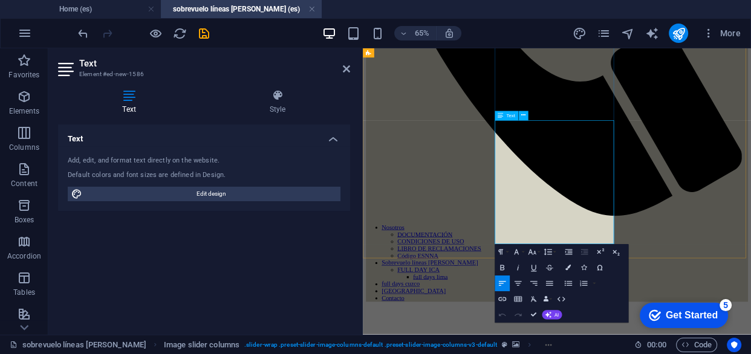
drag, startPoint x: 618, startPoint y: 293, endPoint x: 566, endPoint y: 168, distance: 135.6
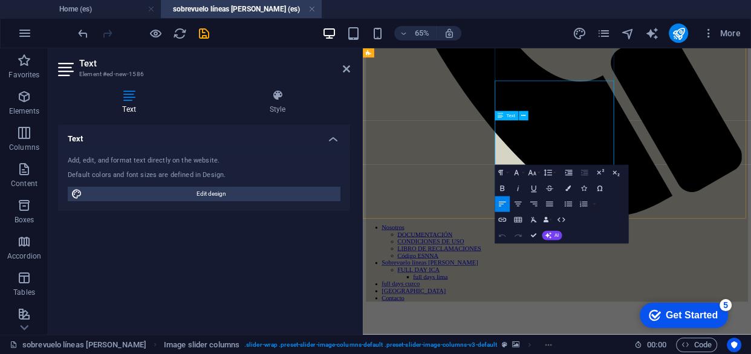
scroll to position [676, 0]
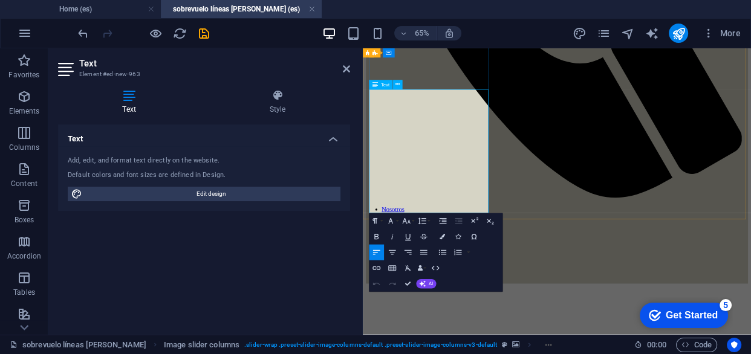
scroll to position [628, 0]
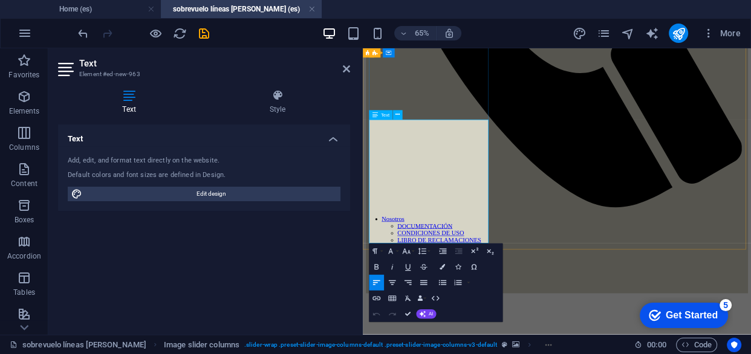
drag, startPoint x: 489, startPoint y: 211, endPoint x: 546, endPoint y: 347, distance: 146.7
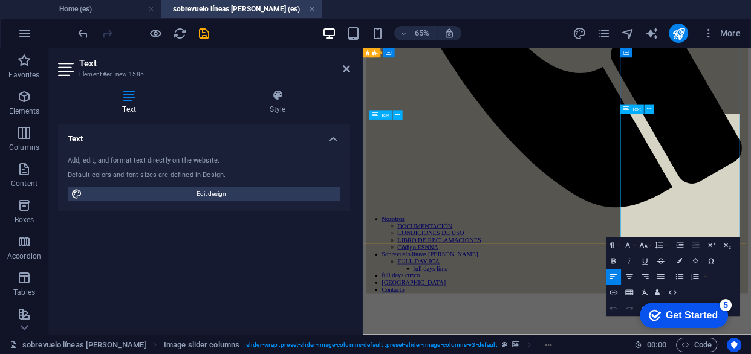
drag, startPoint x: 931, startPoint y: 331, endPoint x: 769, endPoint y: 215, distance: 199.8
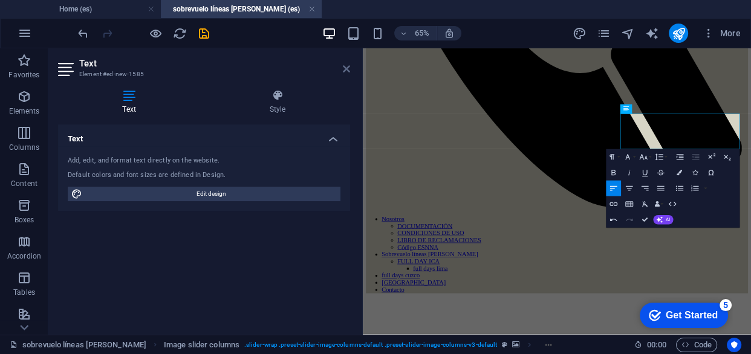
click at [350, 68] on icon at bounding box center [346, 69] width 7 height 10
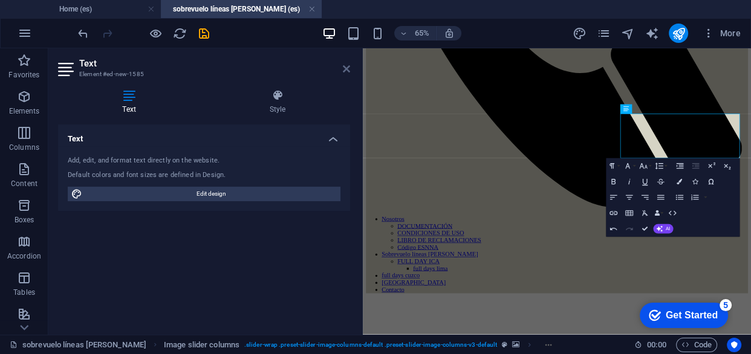
click at [348, 70] on icon at bounding box center [346, 69] width 7 height 10
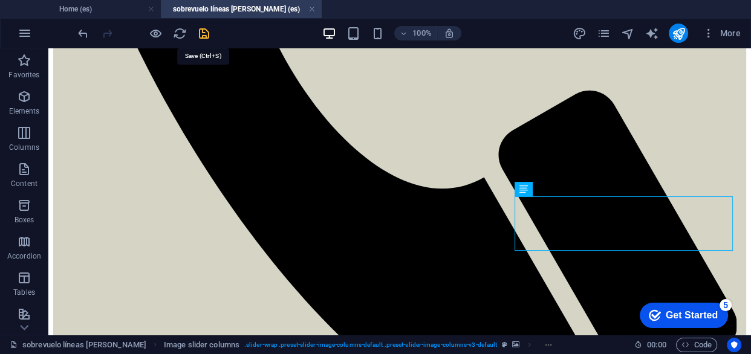
click at [203, 36] on icon "save" at bounding box center [204, 34] width 14 height 14
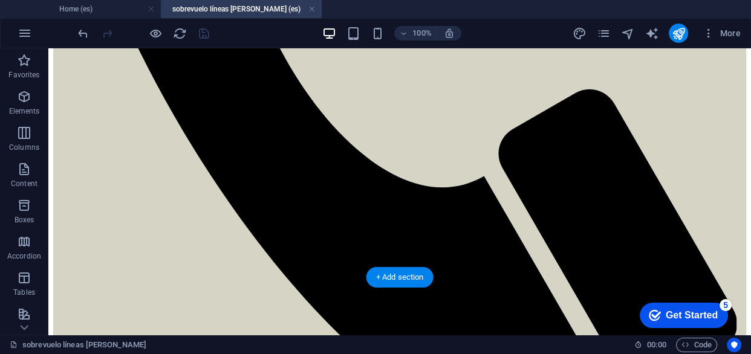
scroll to position [573, 0]
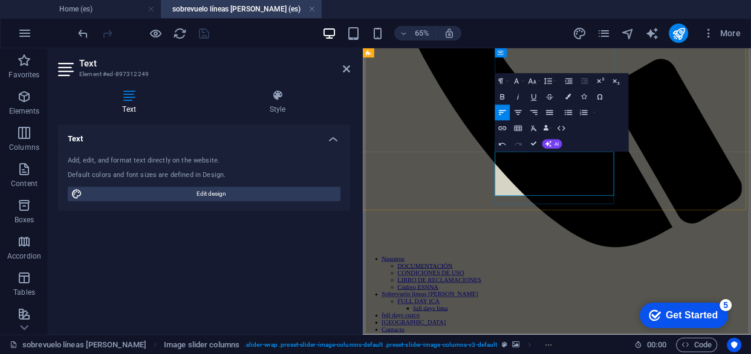
scroll to position [559, 0]
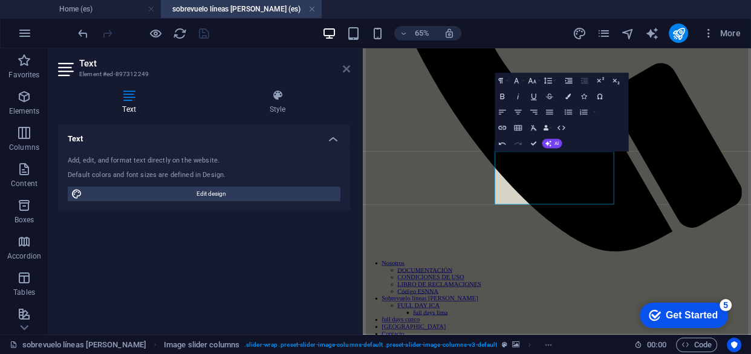
click at [347, 66] on icon at bounding box center [346, 69] width 7 height 10
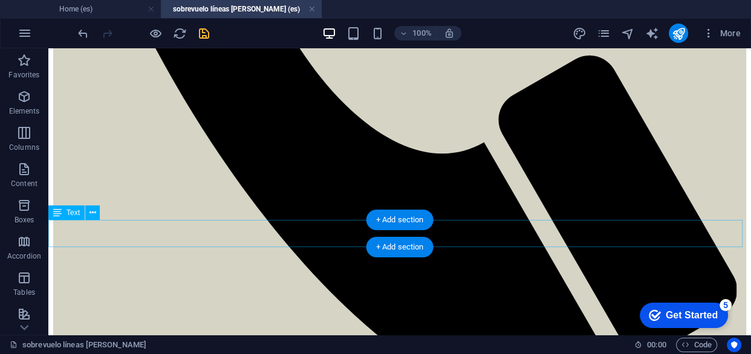
scroll to position [670, 0]
